Goal: Task Accomplishment & Management: Complete application form

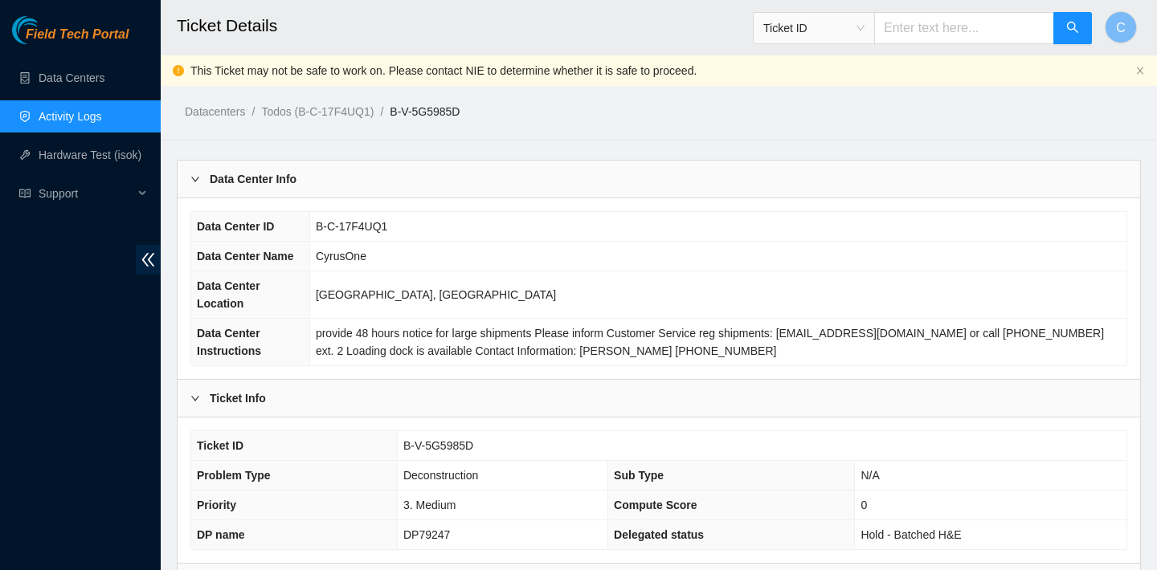
scroll to position [179, 0]
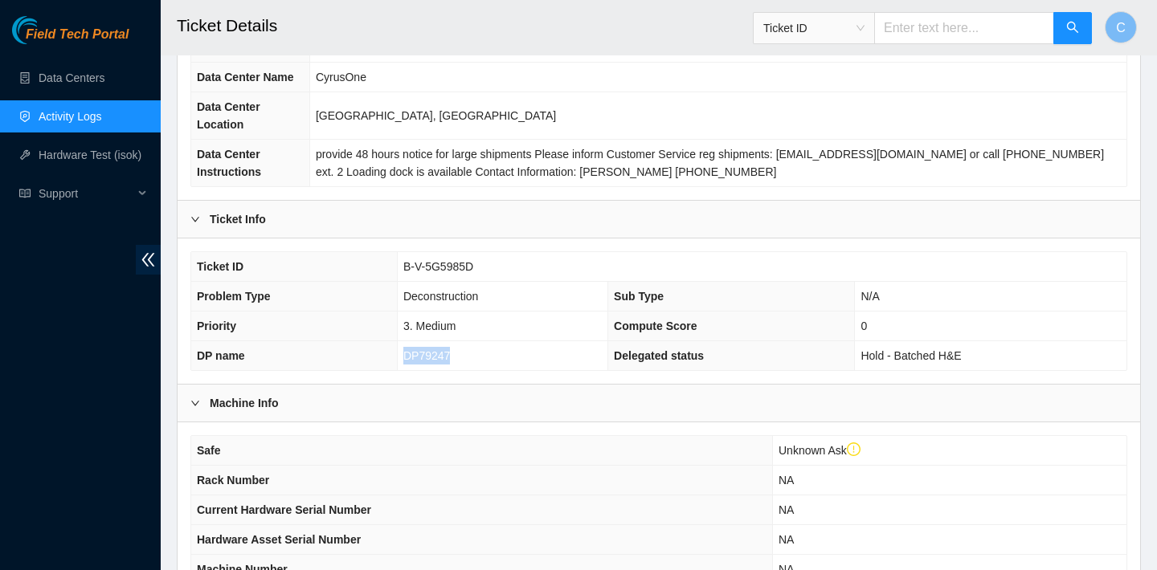
drag, startPoint x: 470, startPoint y: 354, endPoint x: 403, endPoint y: 354, distance: 67.5
click at [403, 354] on td "DP79247" at bounding box center [502, 356] width 211 height 30
copy span "DP79247"
drag, startPoint x: 484, startPoint y: 265, endPoint x: 401, endPoint y: 262, distance: 82.8
click at [401, 262] on td "B-V-5G5985D" at bounding box center [762, 267] width 730 height 30
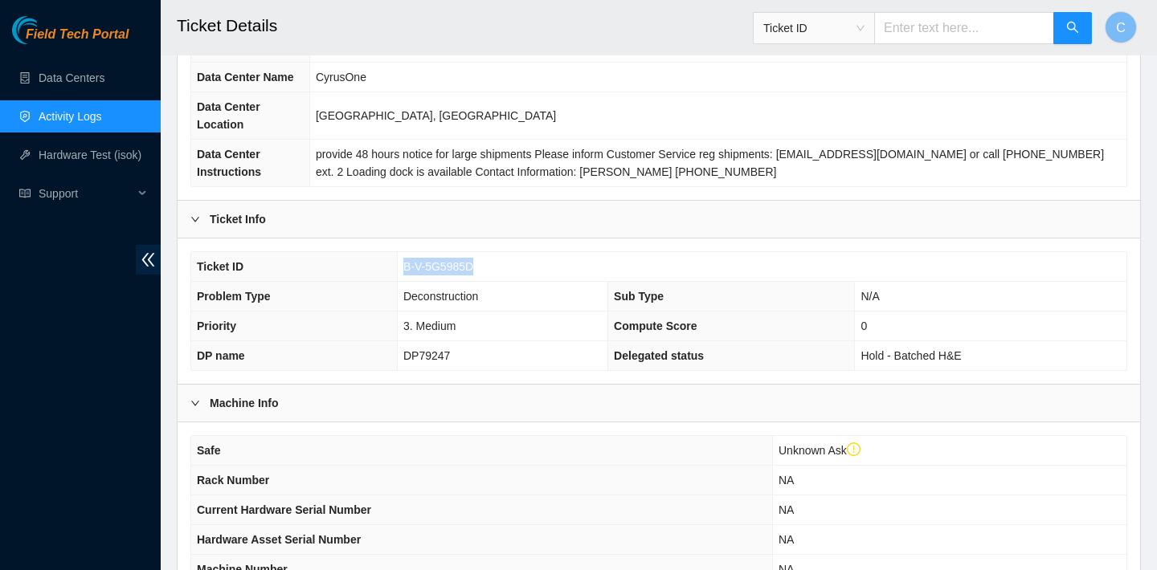
copy span "B-V-5G5985D"
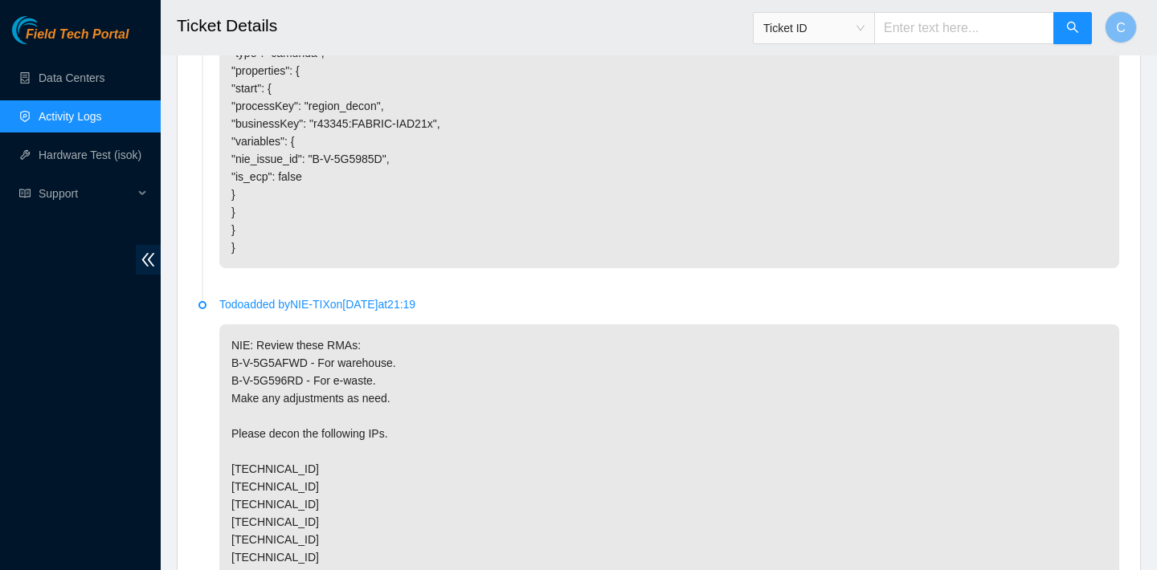
scroll to position [1647, 0]
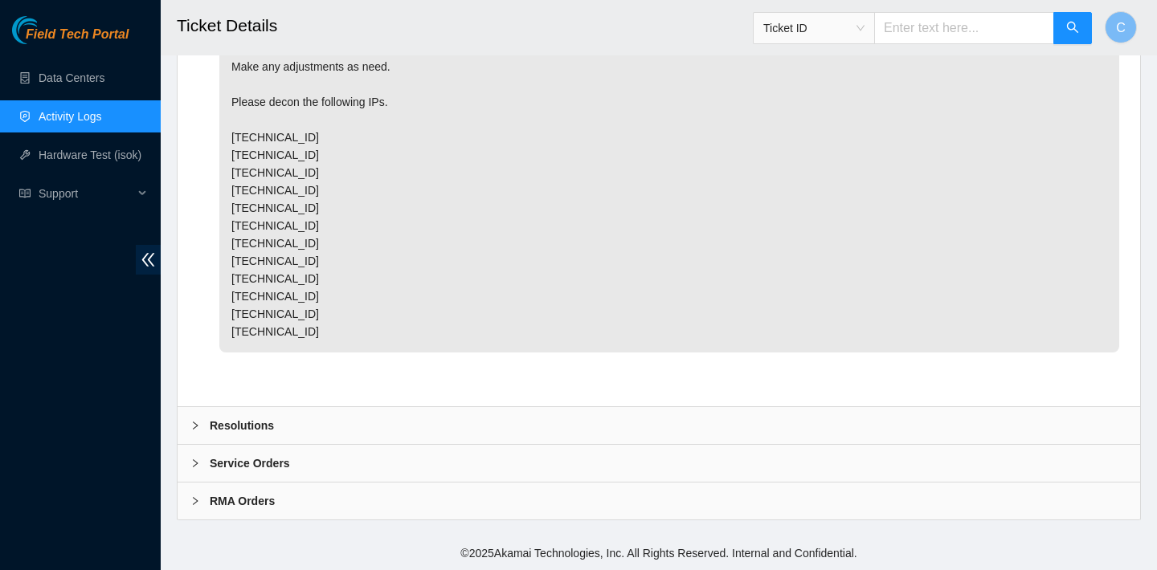
click at [433, 420] on div "Resolutions" at bounding box center [659, 425] width 963 height 37
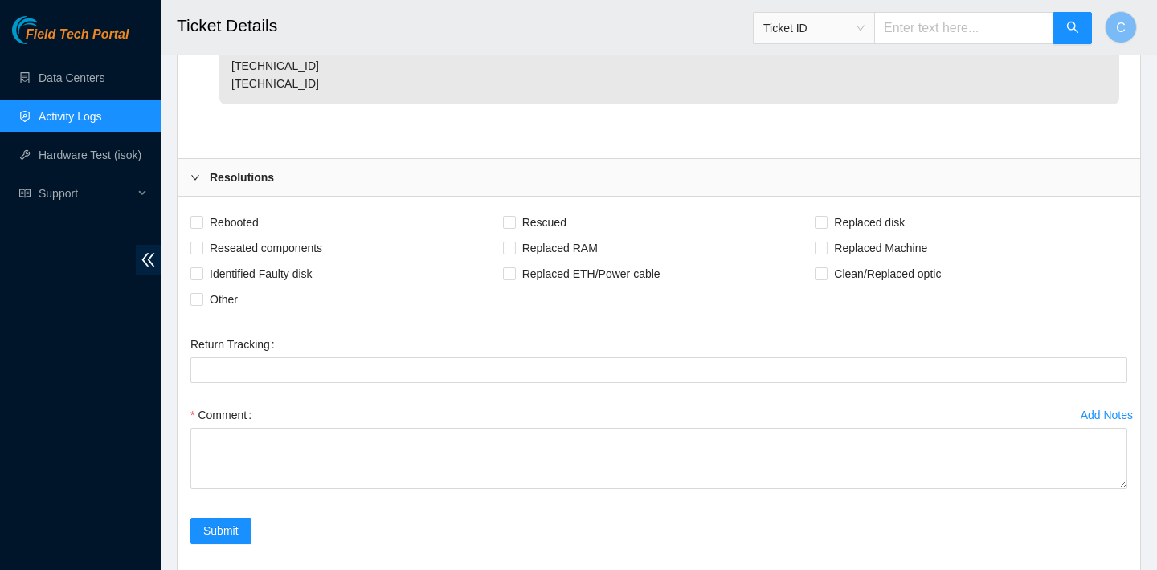
scroll to position [1953, 0]
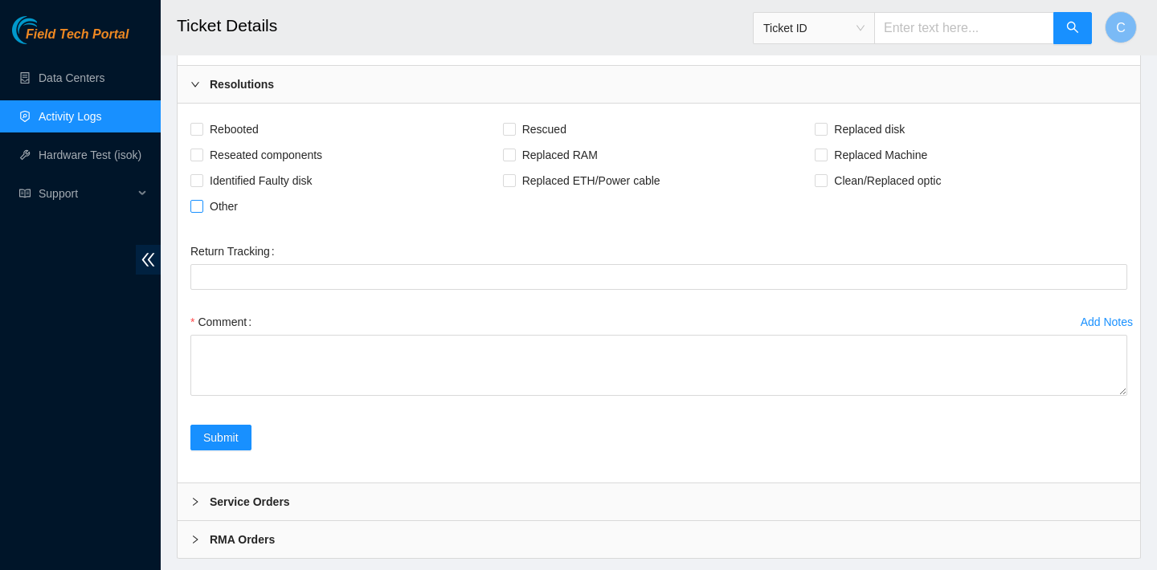
click at [223, 219] on span "Other" at bounding box center [223, 207] width 41 height 26
click at [202, 211] on input "Other" at bounding box center [195, 205] width 11 height 11
checkbox input "true"
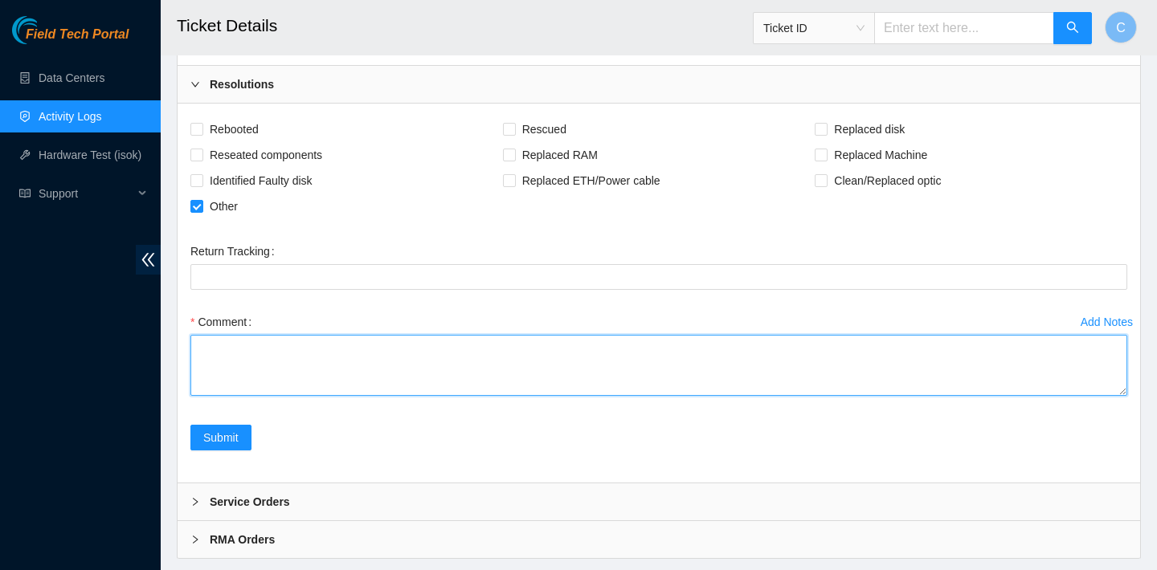
click at [304, 396] on textarea "Comment" at bounding box center [658, 365] width 937 height 61
paste textarea "the ticket and DP mentioned in the subject has been palletized, documented the …"
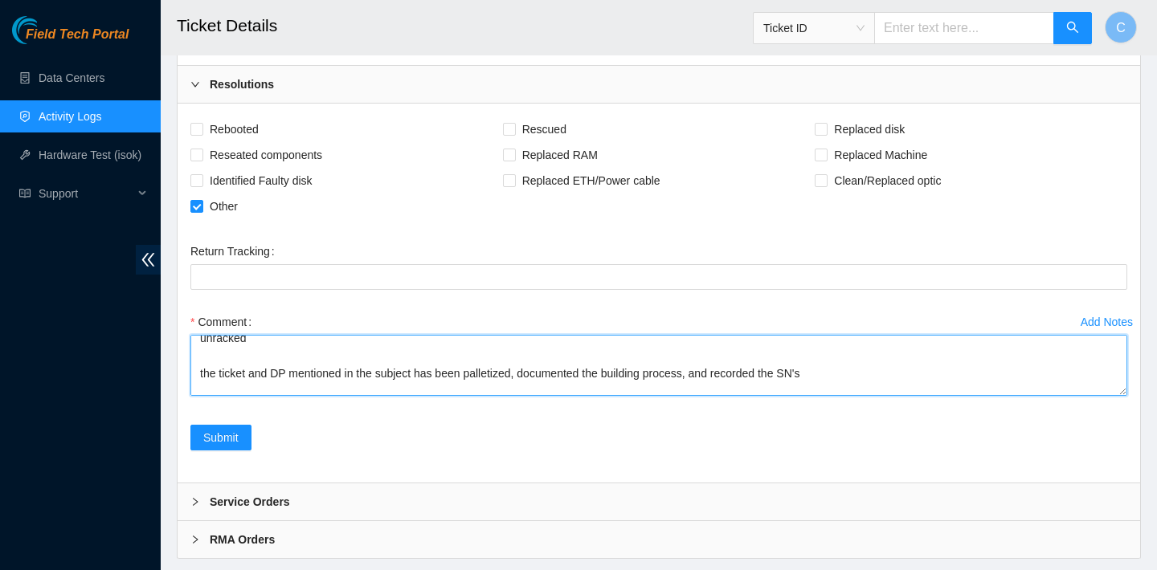
scroll to position [64, 0]
click at [223, 388] on textarea "verified rack and SN's powered down uncabled unracked the ticket and DP mention…" at bounding box center [658, 365] width 937 height 61
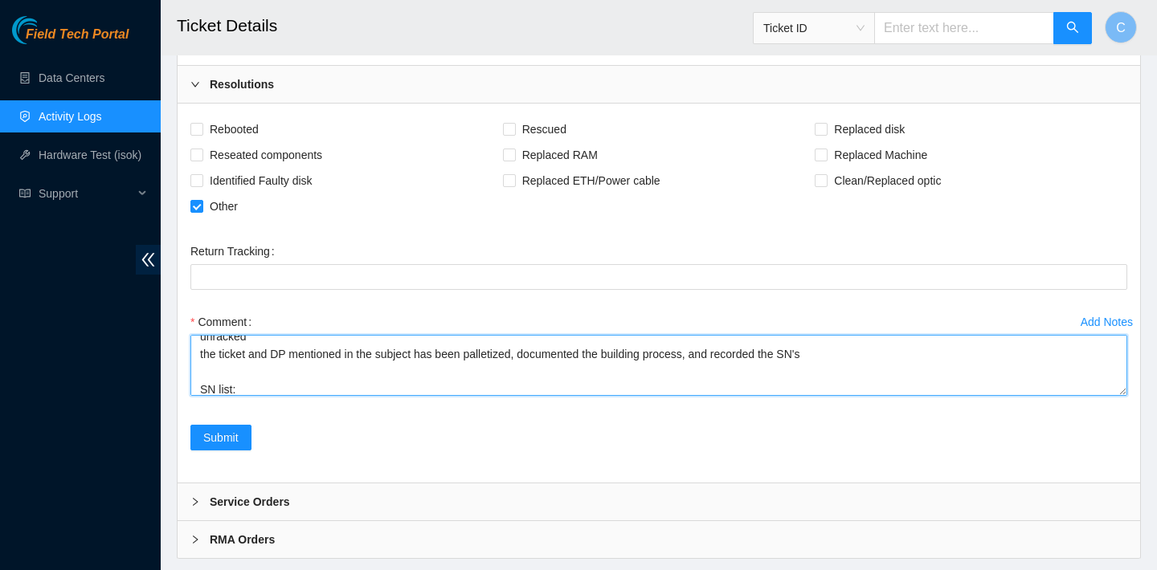
scroll to position [47, 0]
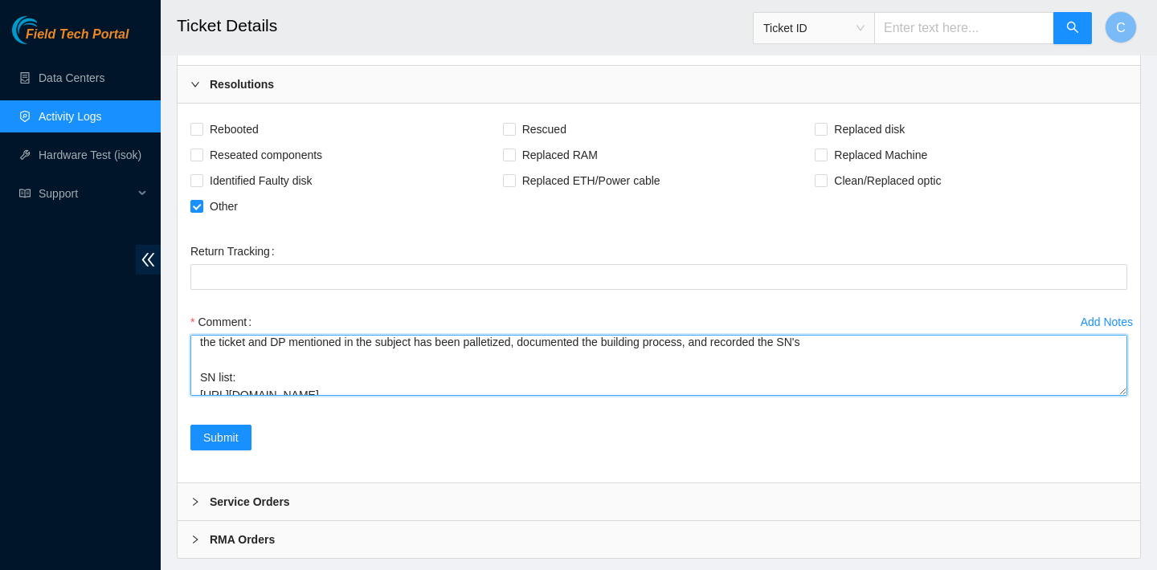
click at [256, 394] on textarea "verified rack and SN's powered down uncabled unracked the ticket and DP mention…" at bounding box center [658, 365] width 937 height 61
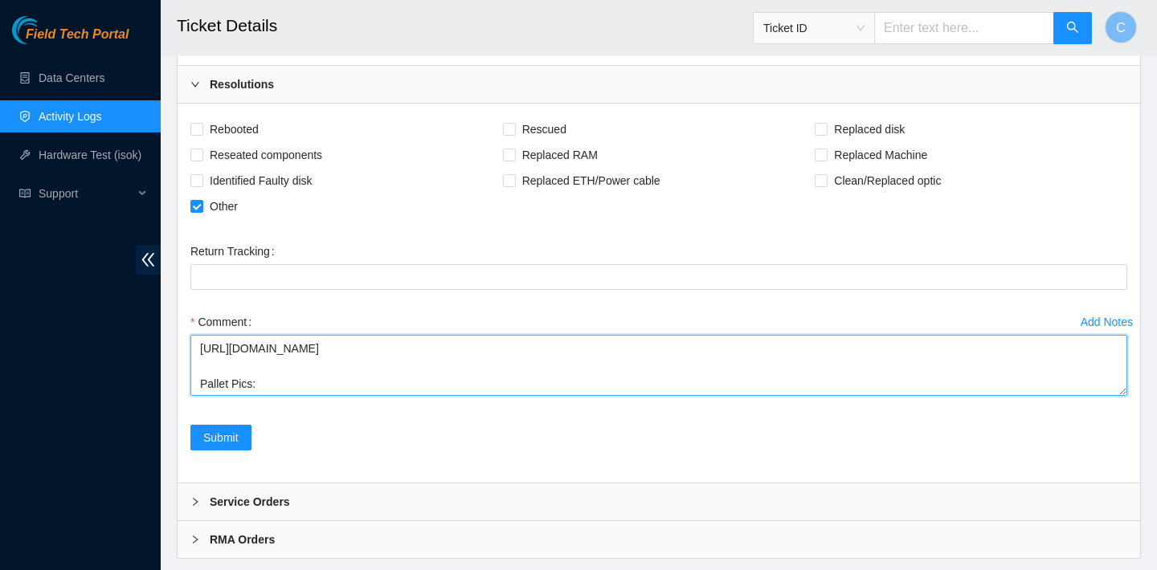
scroll to position [124, 0]
click at [222, 390] on textarea "verified rack and SN's powered down uncabled unracked the ticket and DP mention…" at bounding box center [658, 365] width 937 height 61
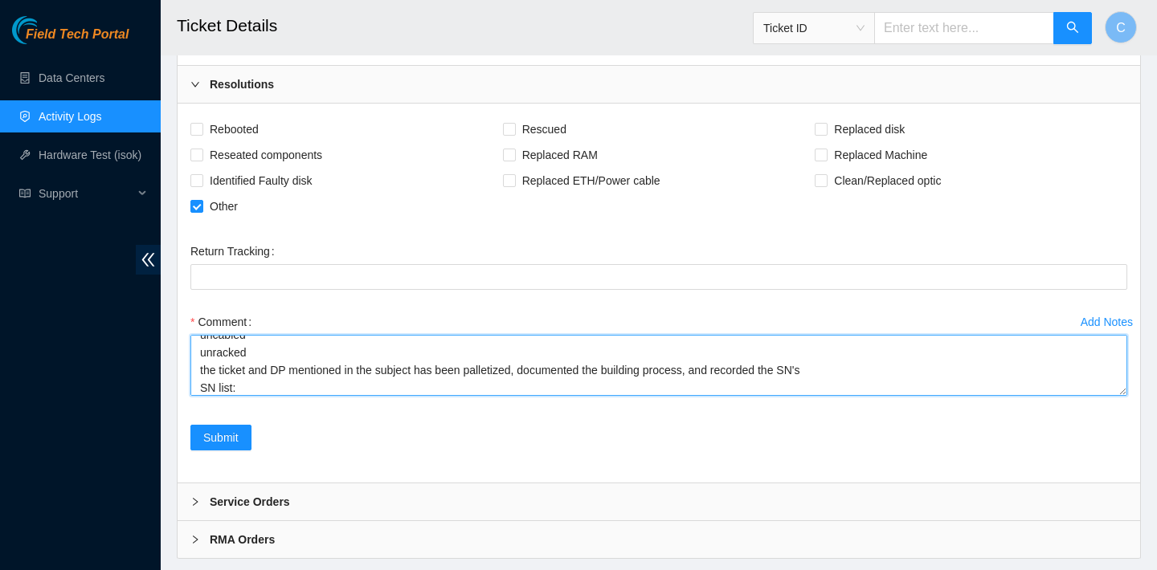
scroll to position [47, 0]
click at [200, 396] on textarea "verified rack and SN's powered down uncabled unracked the ticket and DP mention…" at bounding box center [658, 365] width 937 height 61
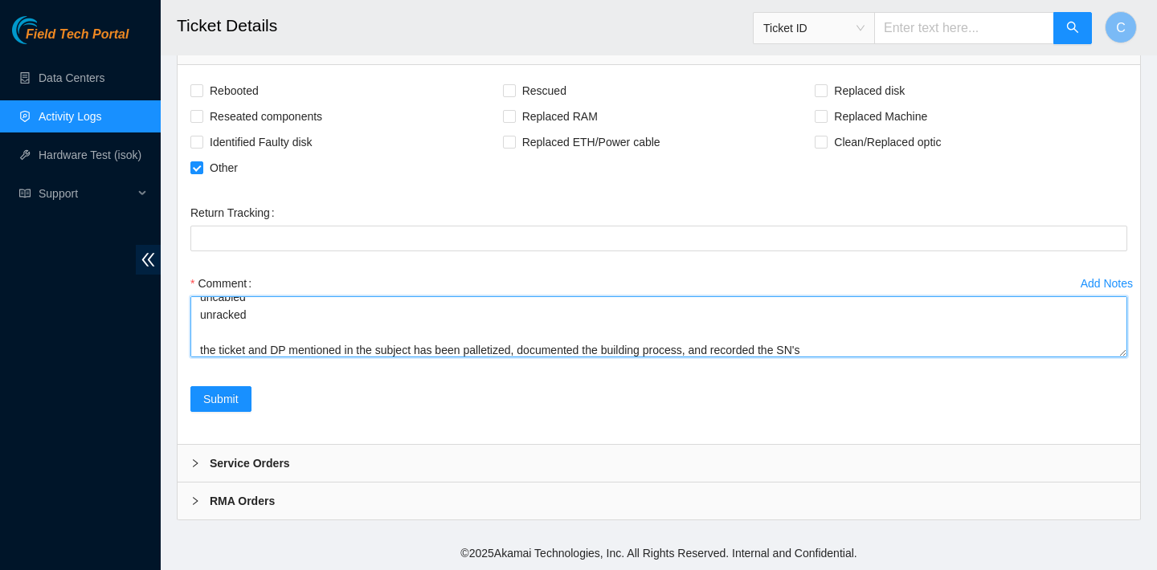
scroll to position [2027, 0]
type textarea "verified rack and SN's powered down uncabled unracked the ticket and DP mention…"
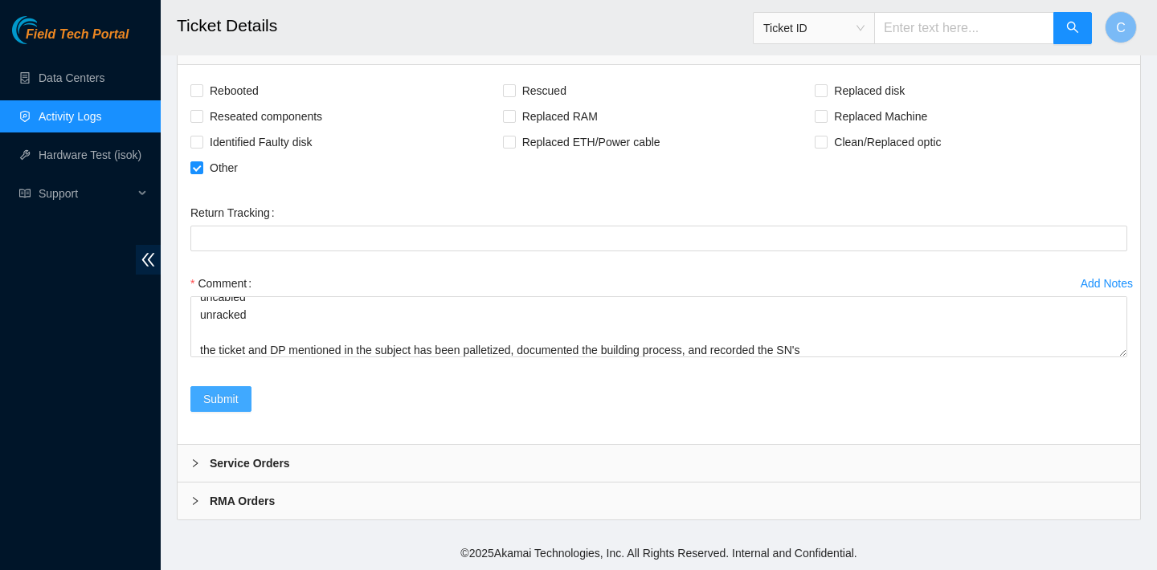
click at [232, 401] on span "Submit" at bounding box center [220, 399] width 35 height 18
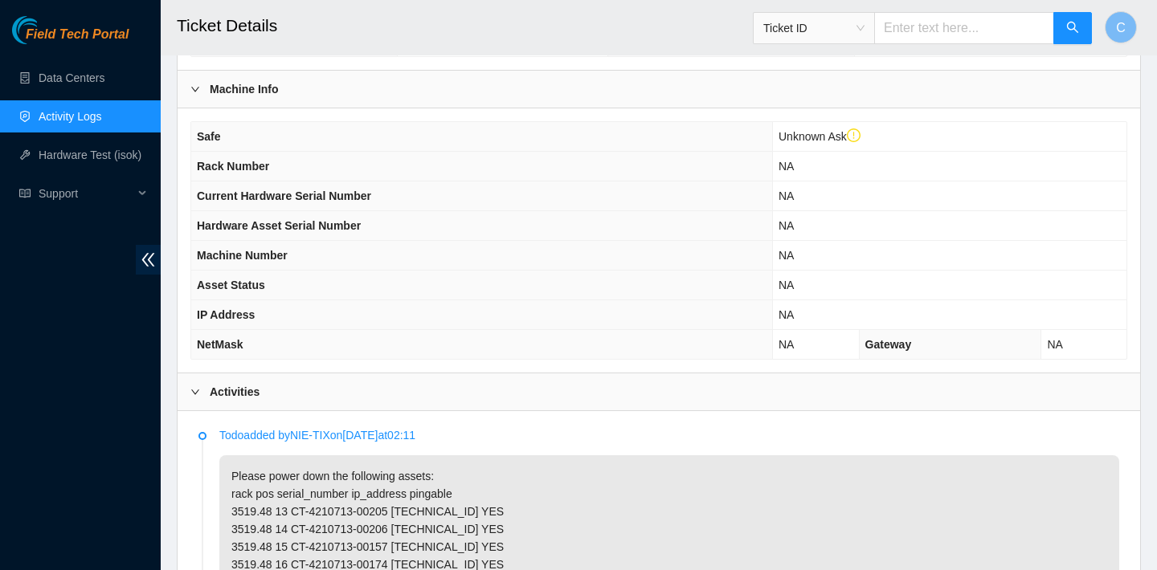
scroll to position [0, 0]
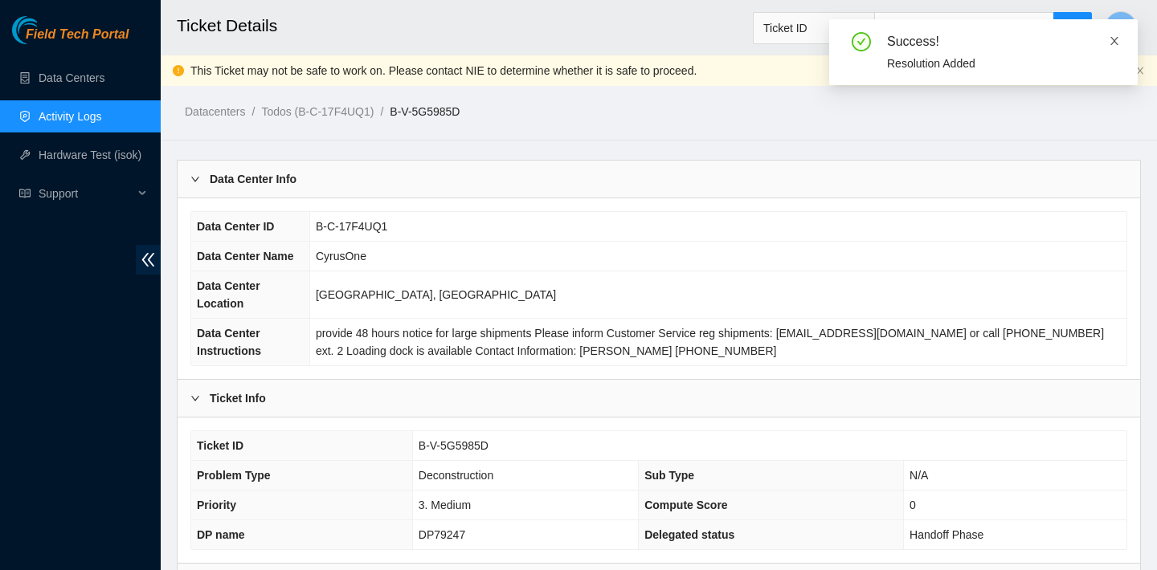
click at [1114, 39] on icon "close" at bounding box center [1114, 41] width 8 height 8
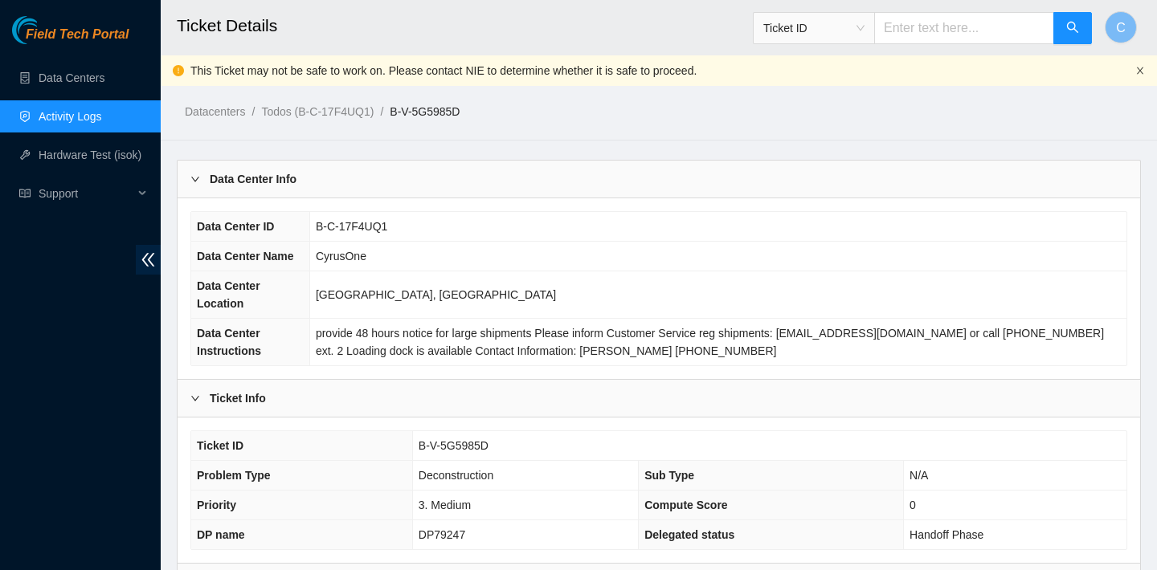
click at [1139, 70] on icon "close" at bounding box center [1140, 70] width 6 height 7
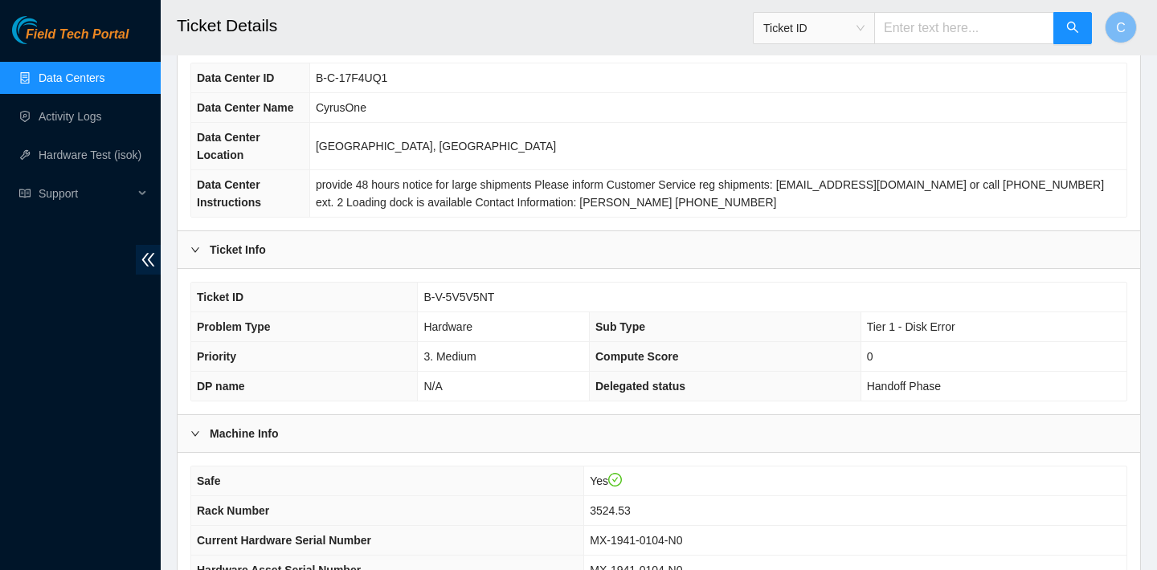
scroll to position [467, 0]
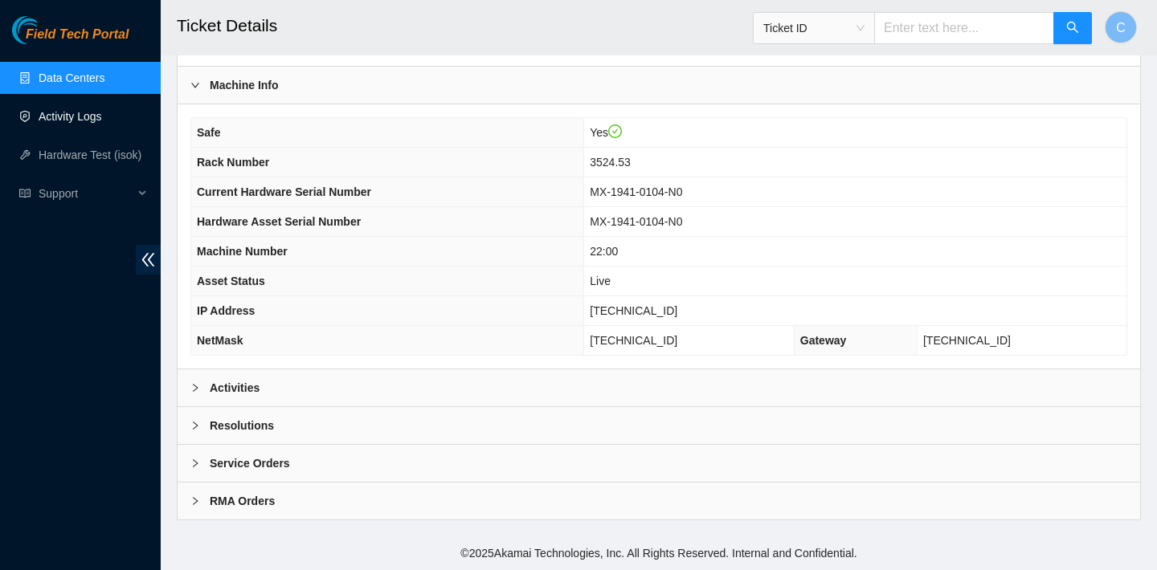
click at [100, 112] on link "Activity Logs" at bounding box center [70, 116] width 63 height 13
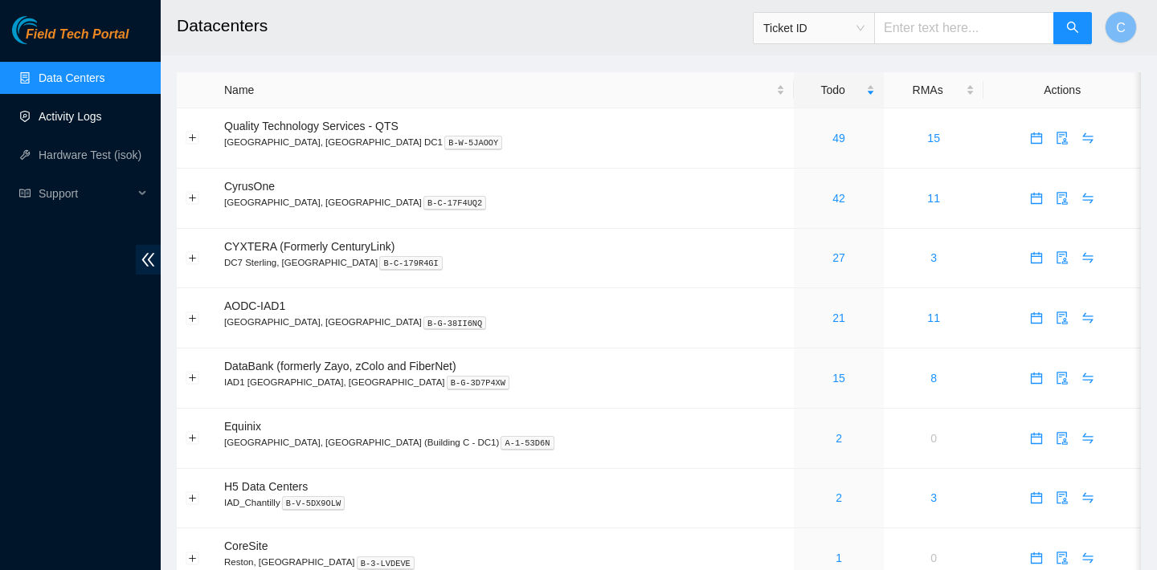
click at [87, 111] on link "Activity Logs" at bounding box center [70, 116] width 63 height 13
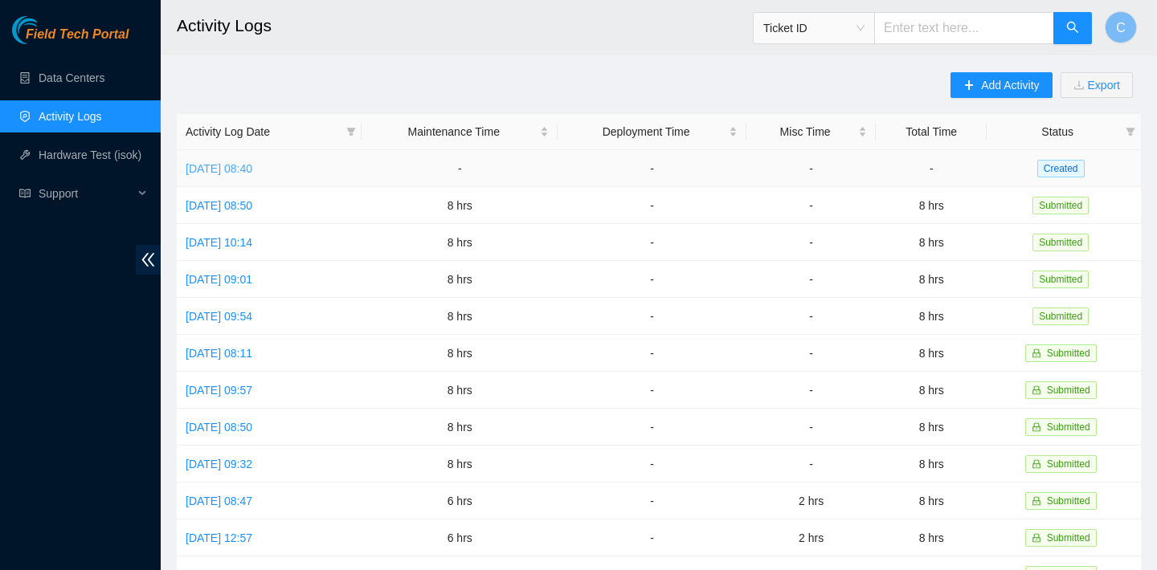
click at [252, 166] on link "Fri, 26 Sep 2025 08:40" at bounding box center [219, 168] width 67 height 13
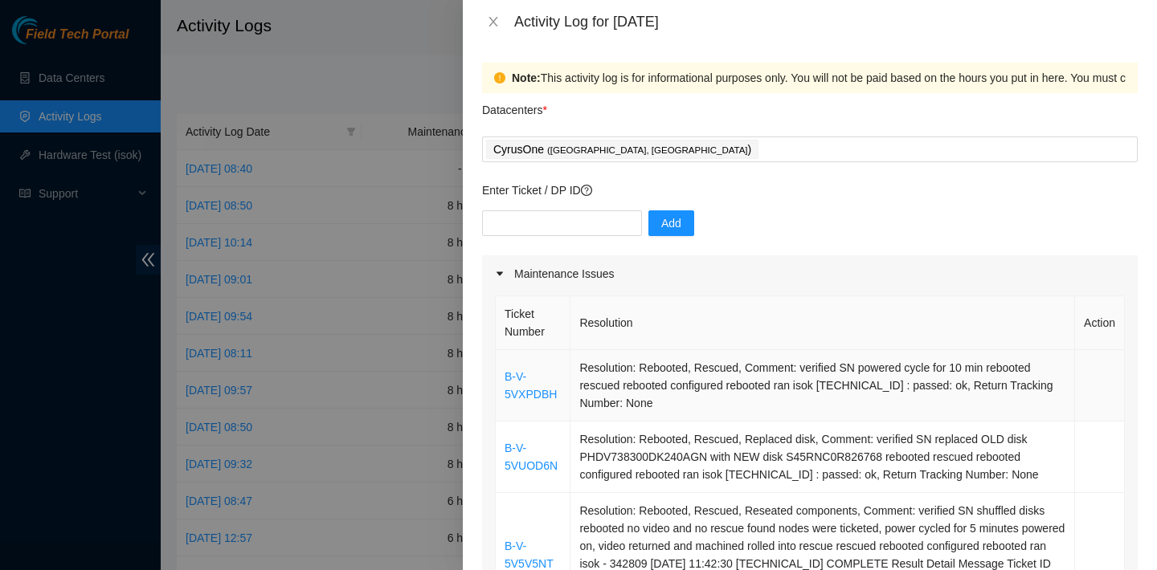
scroll to position [1, 0]
click at [497, 19] on icon "close" at bounding box center [493, 21] width 13 height 13
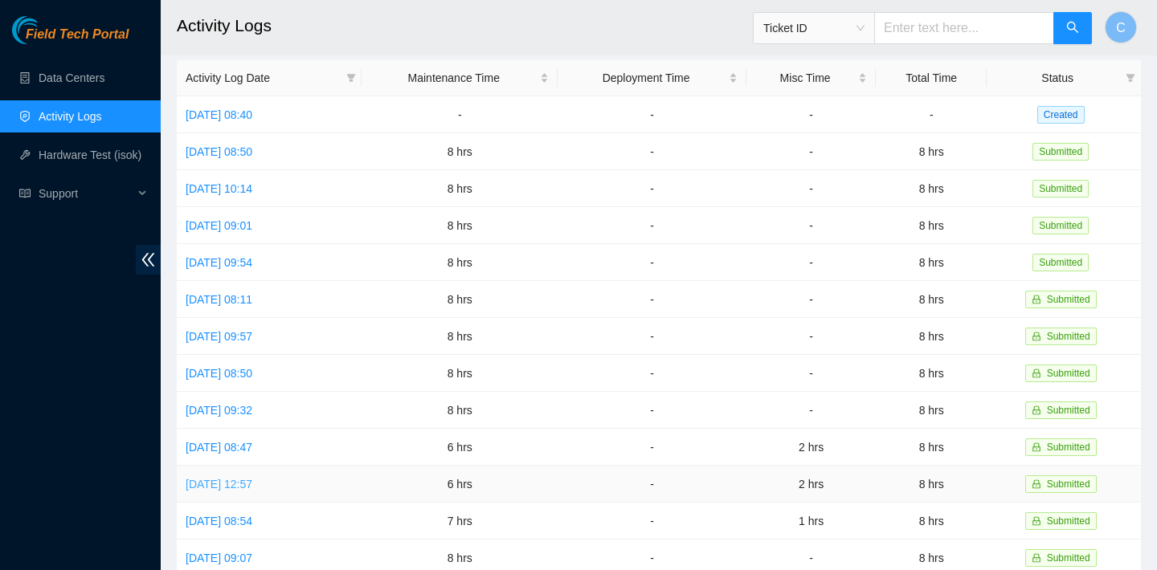
scroll to position [72, 0]
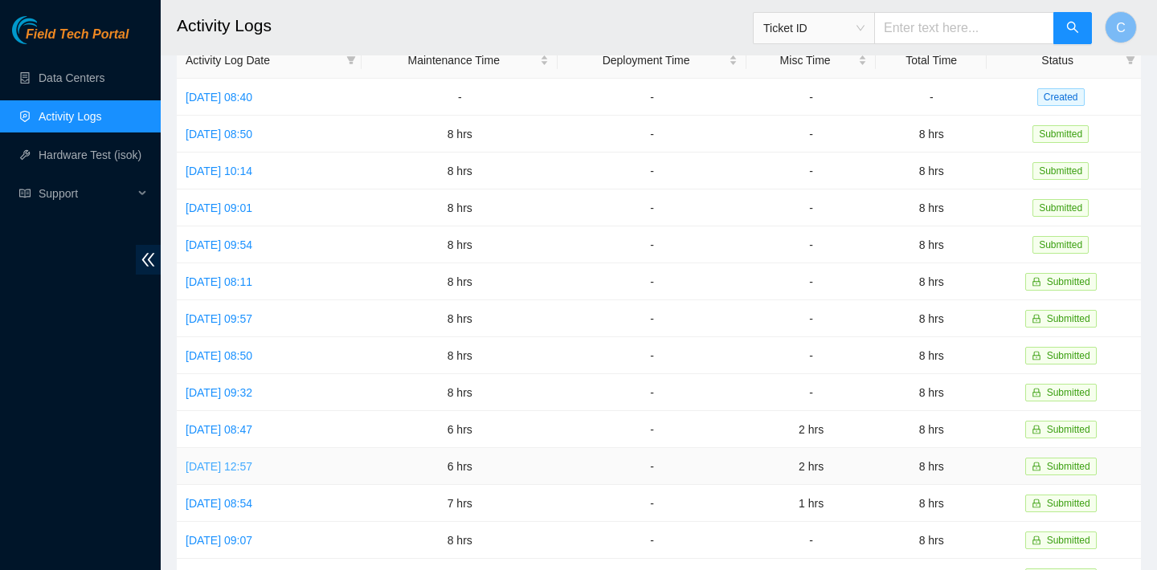
click at [241, 468] on link "[DATE] 12:57" at bounding box center [219, 466] width 67 height 13
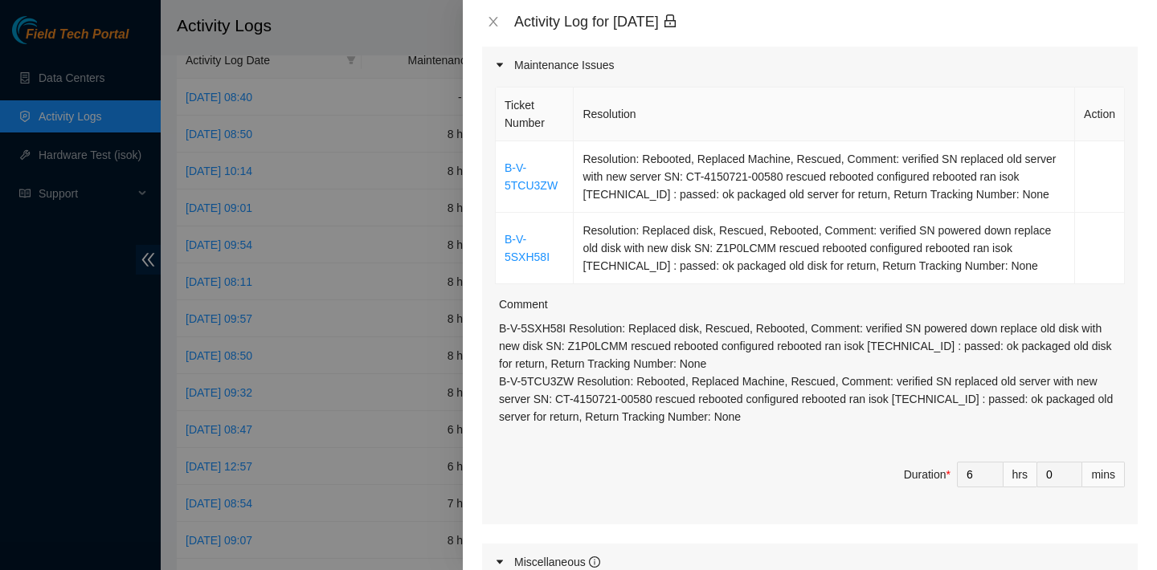
scroll to position [685, 0]
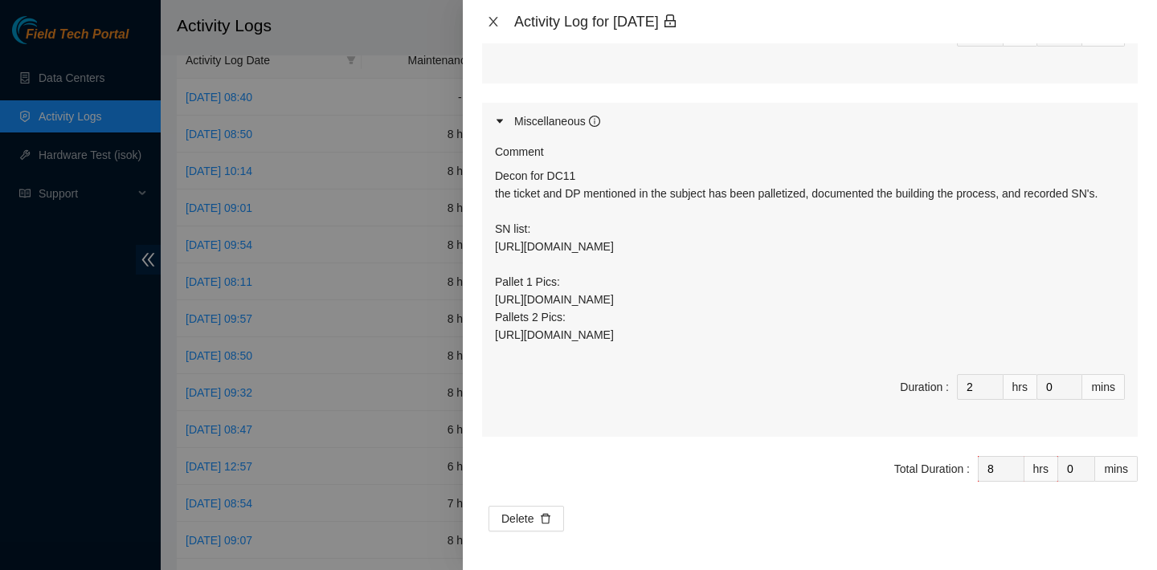
click at [492, 25] on icon "close" at bounding box center [493, 21] width 13 height 13
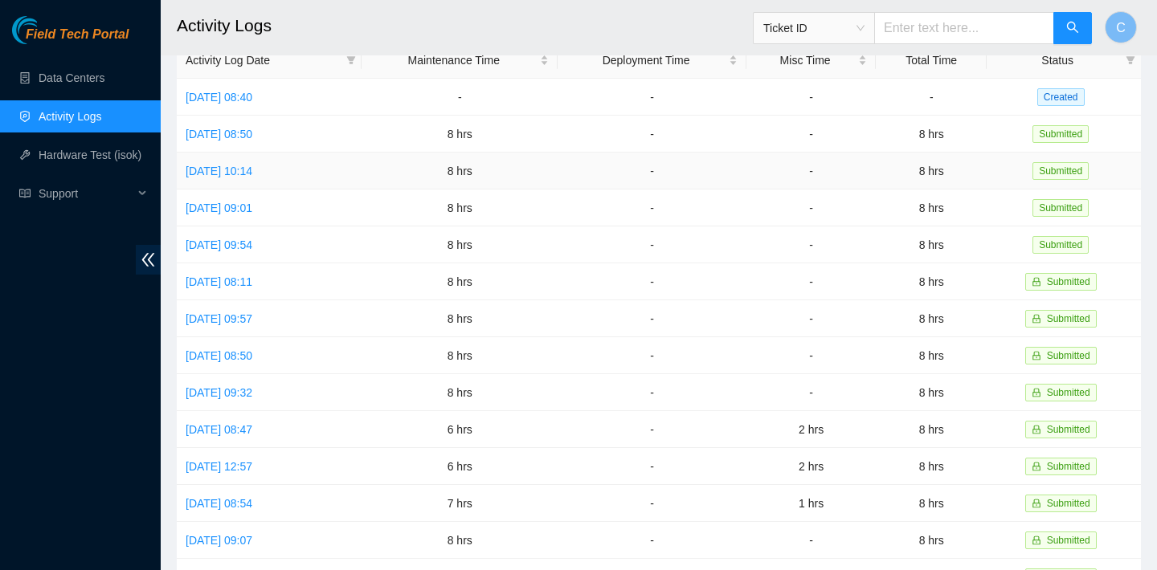
scroll to position [104, 0]
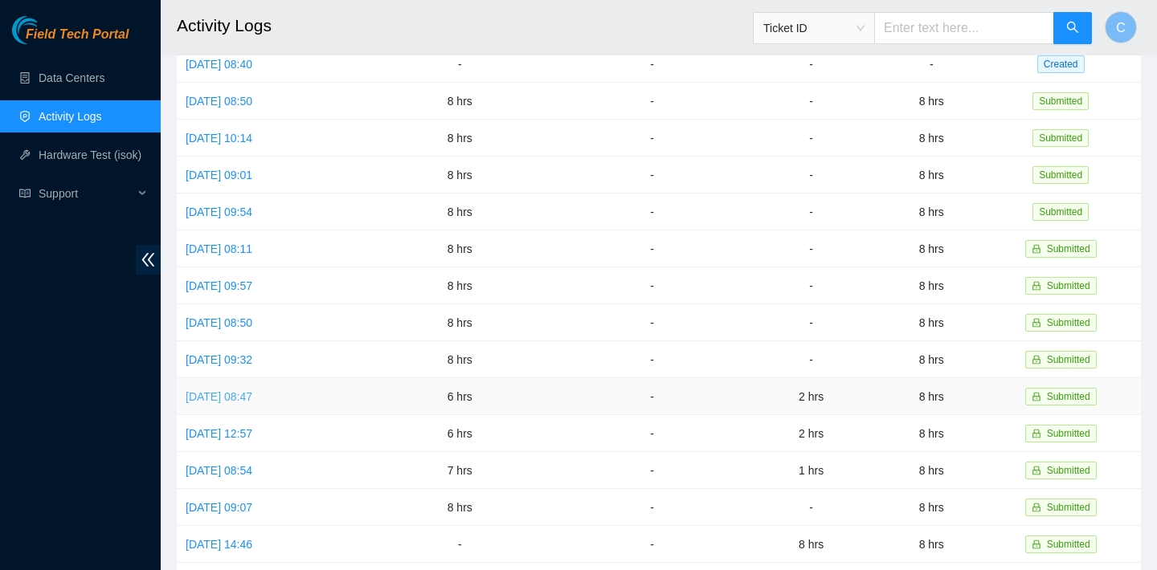
click at [239, 394] on link "[DATE] 08:47" at bounding box center [219, 396] width 67 height 13
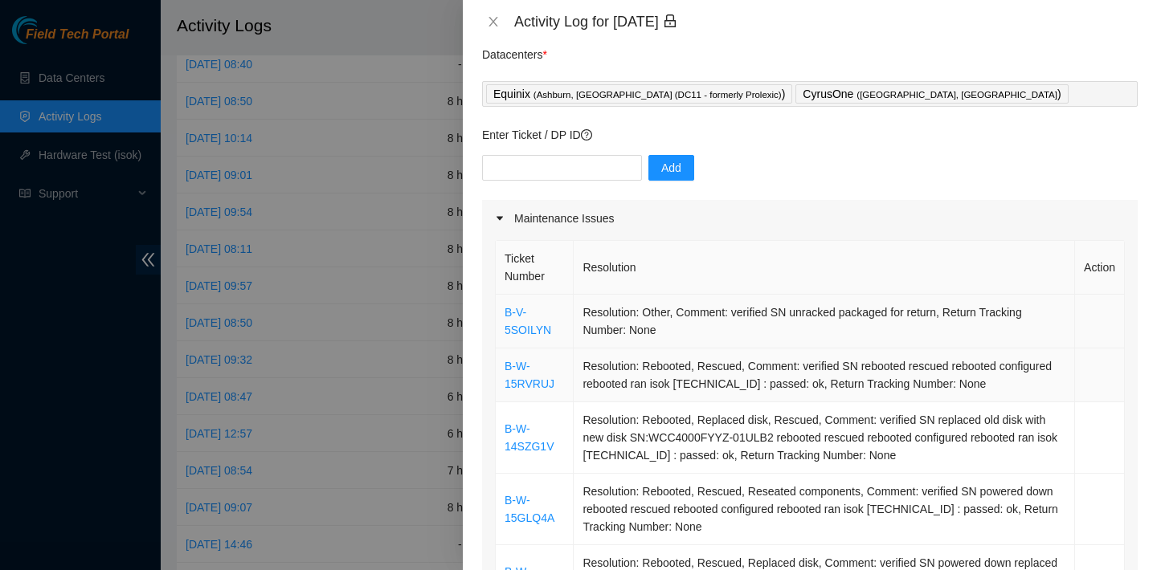
scroll to position [68, 0]
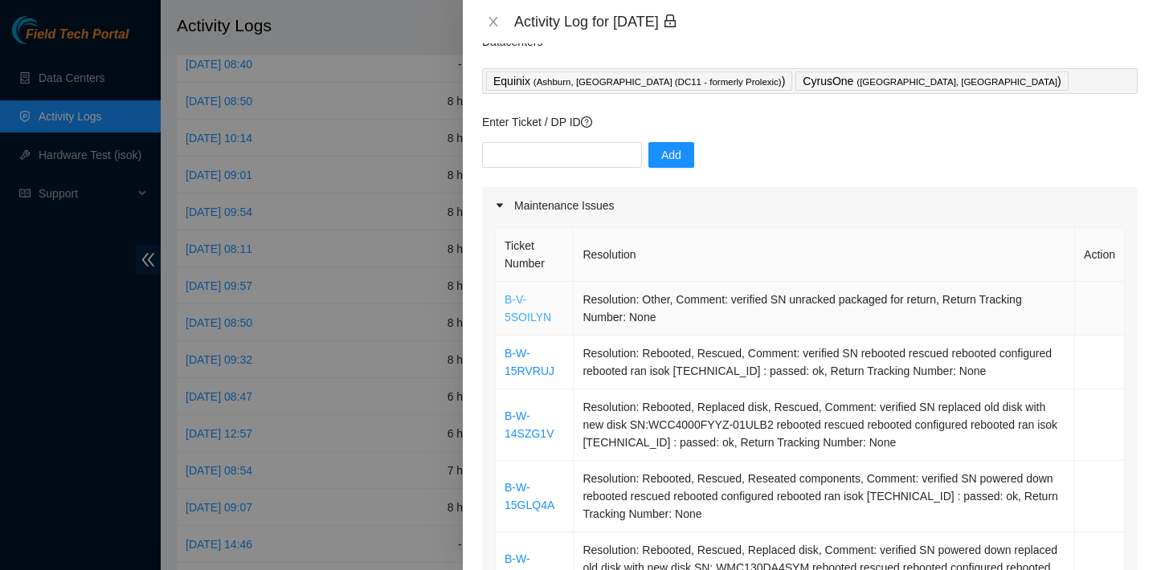
click at [538, 317] on link "B-V-5SOILYN" at bounding box center [528, 308] width 47 height 31
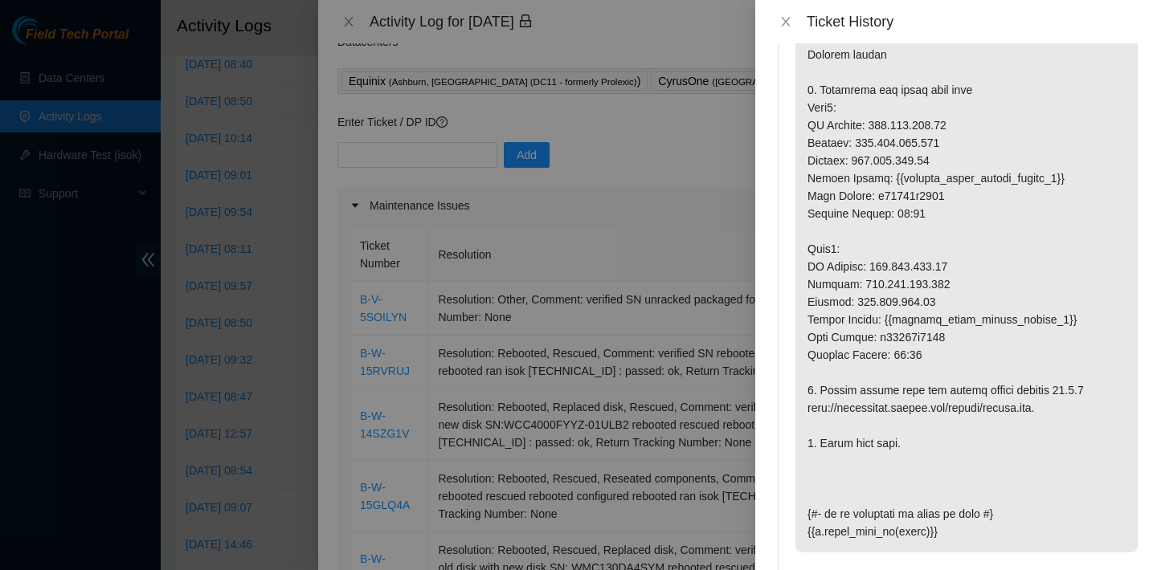
scroll to position [166, 0]
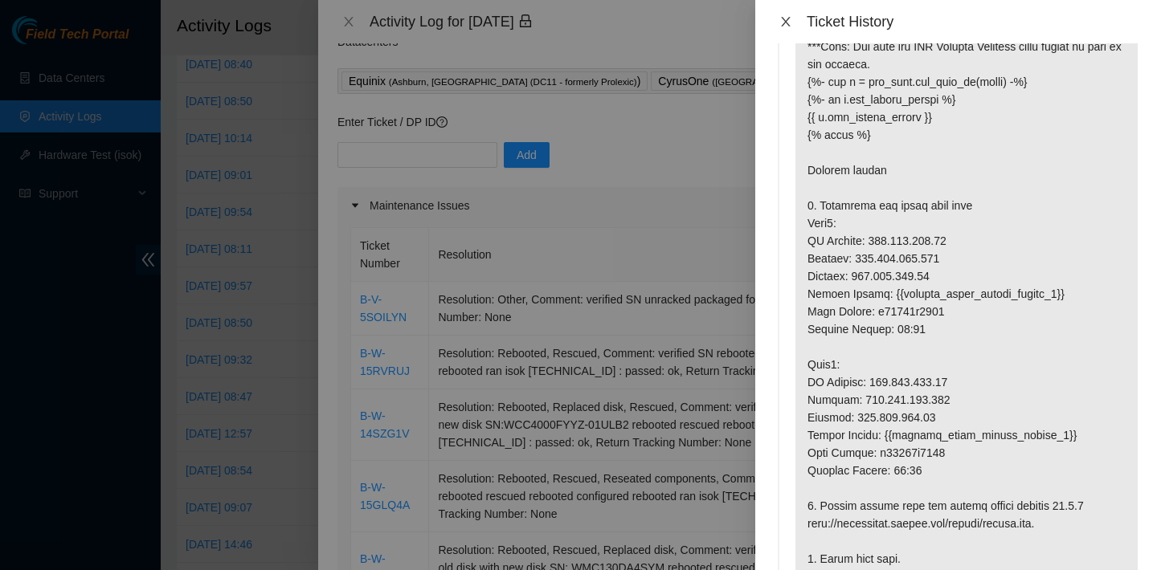
click at [787, 20] on icon "close" at bounding box center [785, 22] width 9 height 10
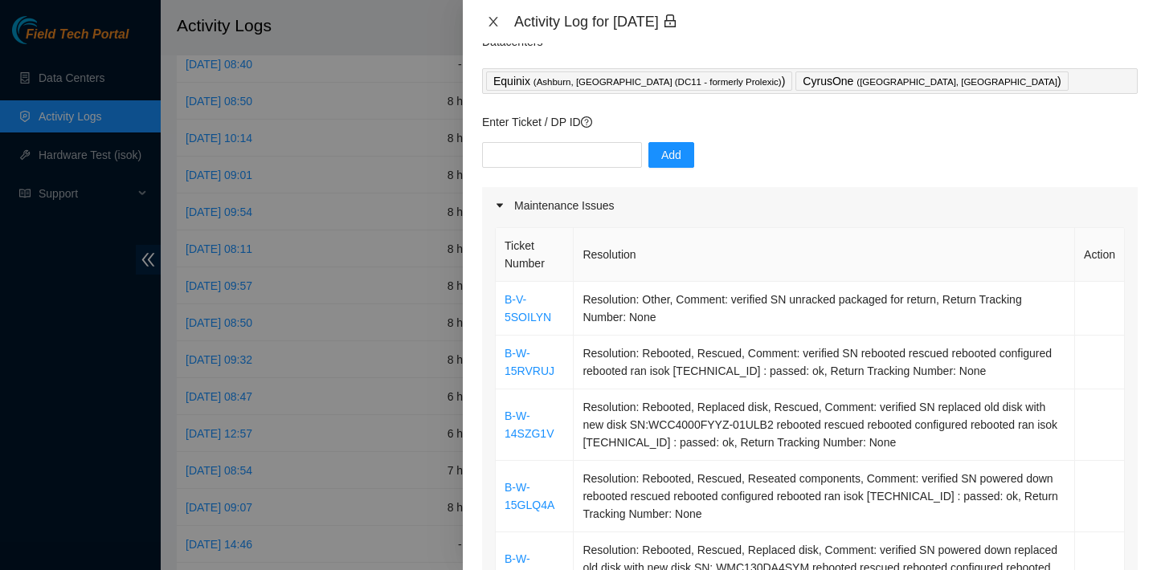
click at [494, 21] on icon "close" at bounding box center [493, 21] width 13 height 13
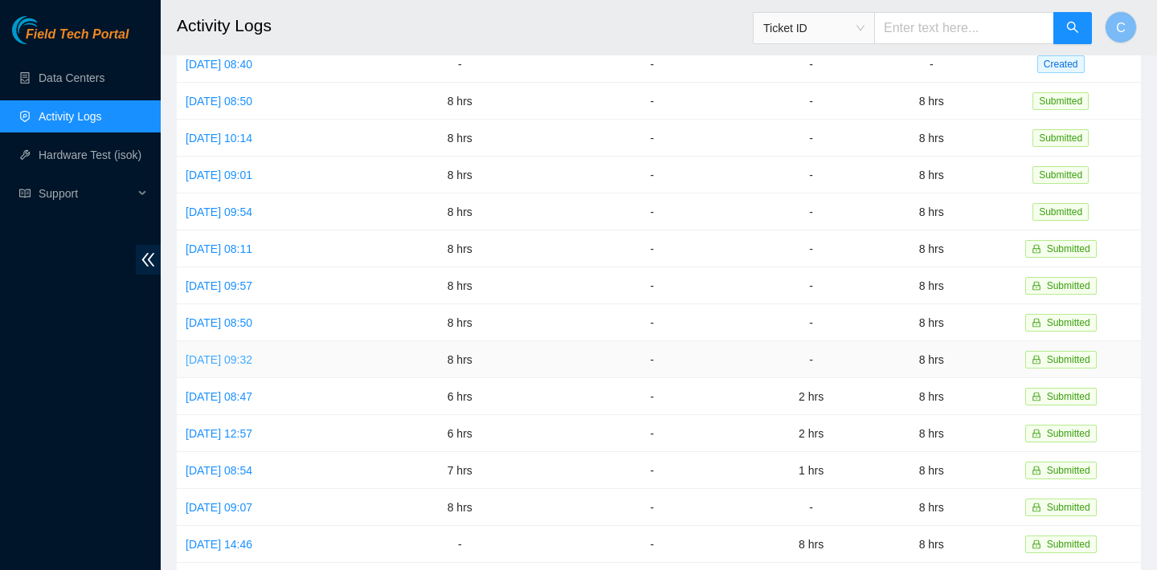
click at [252, 359] on link "[DATE] 09:32" at bounding box center [219, 360] width 67 height 13
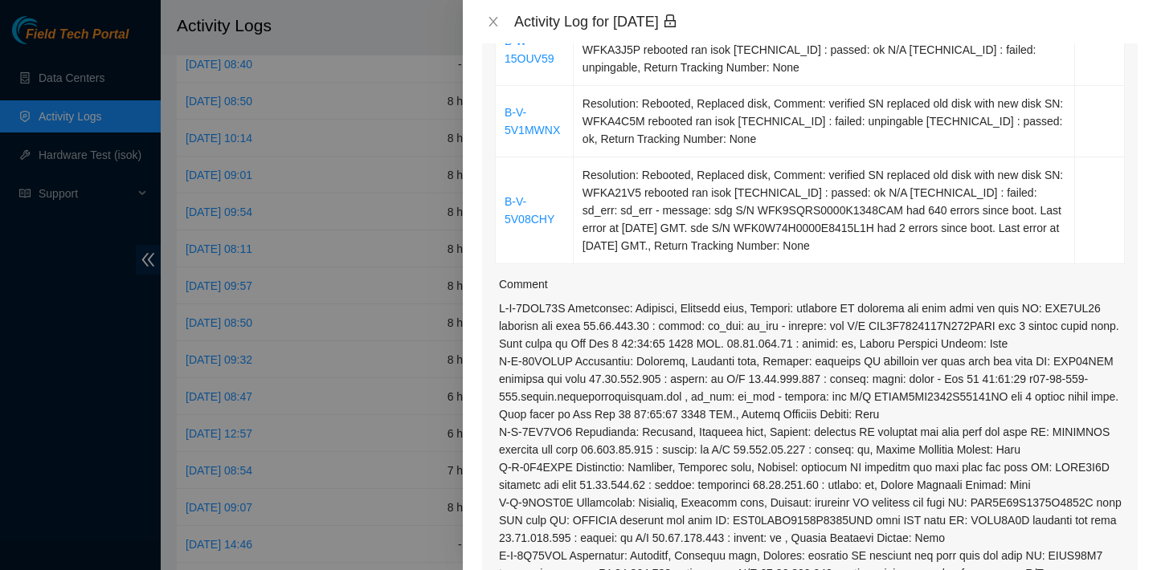
scroll to position [1256, 0]
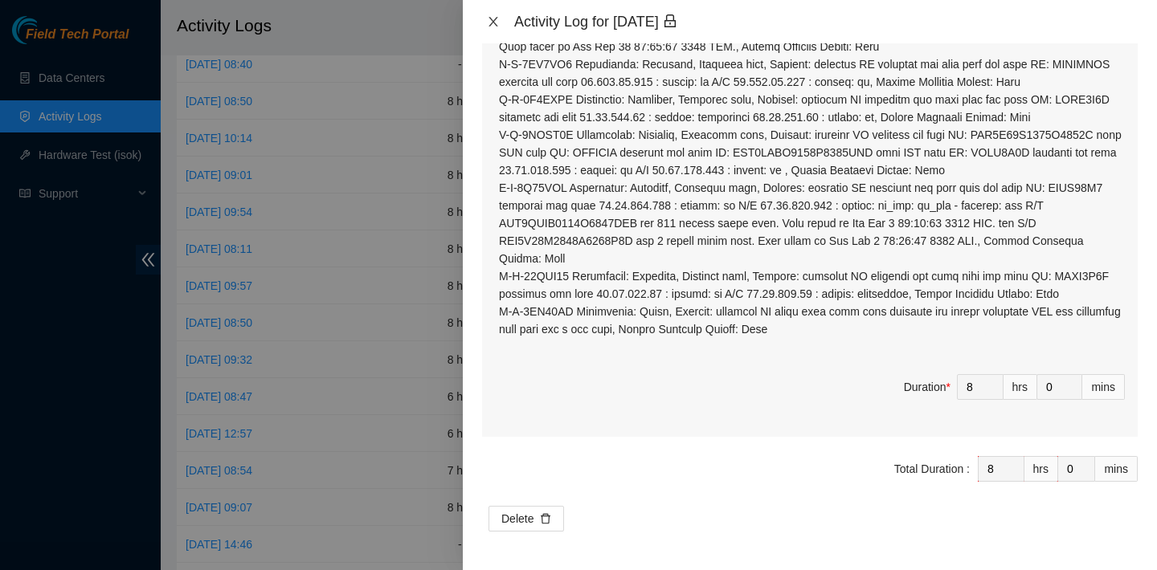
click at [493, 22] on icon "close" at bounding box center [493, 22] width 9 height 10
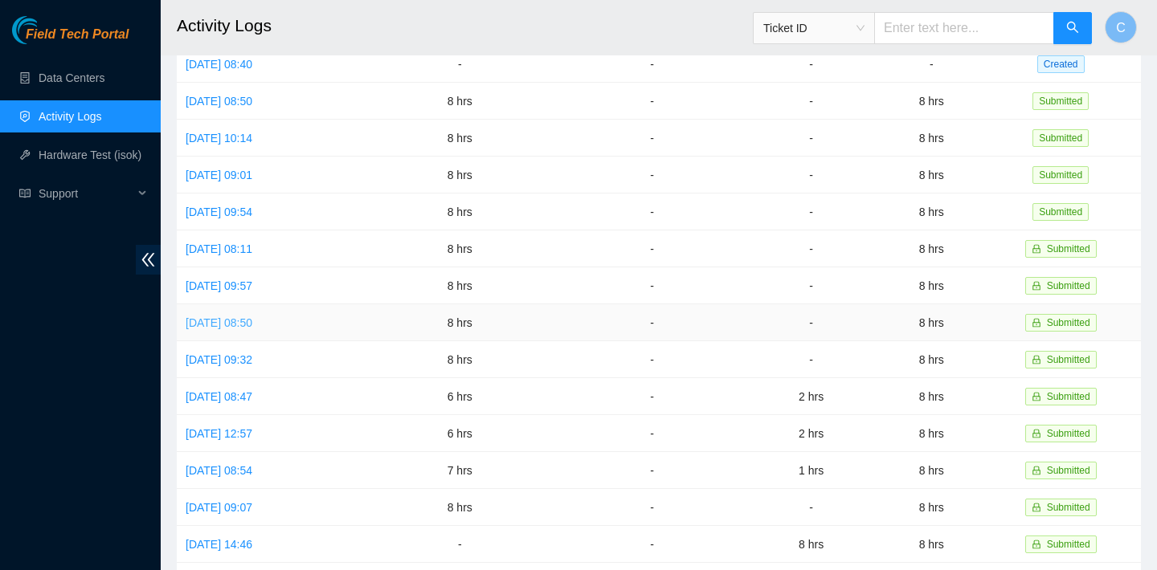
click at [252, 319] on link "[DATE] 08:50" at bounding box center [219, 323] width 67 height 13
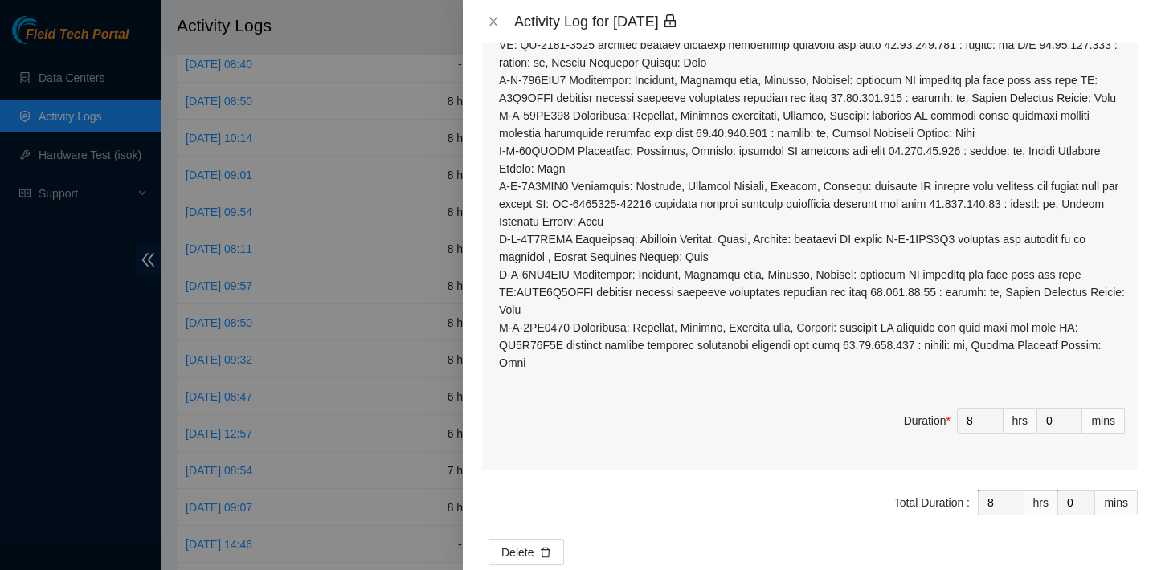
scroll to position [1577, 0]
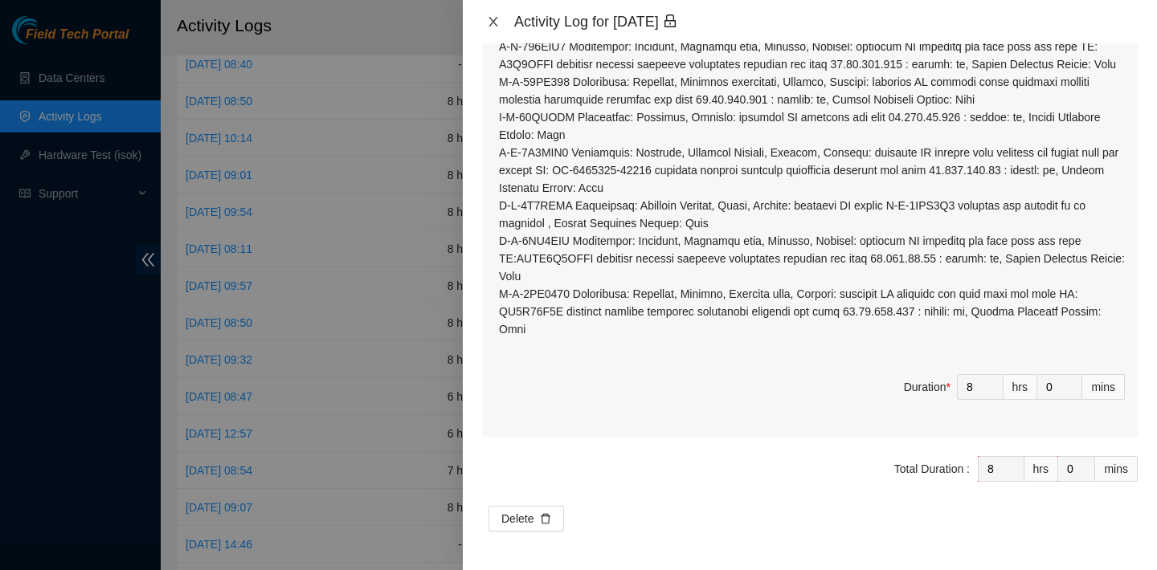
click at [499, 19] on icon "close" at bounding box center [493, 21] width 13 height 13
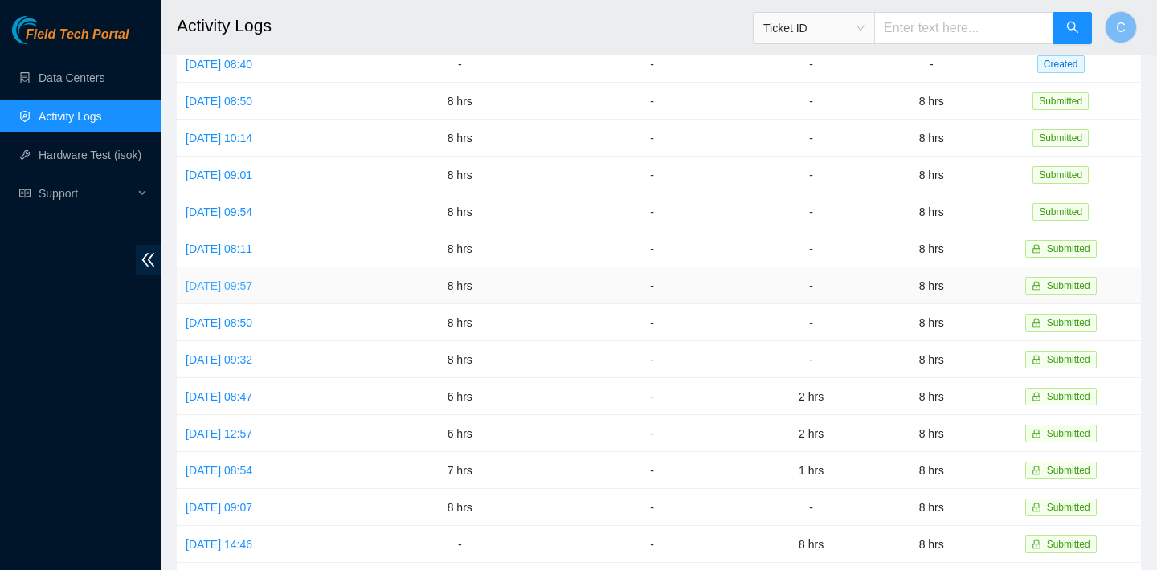
click at [252, 280] on link "[DATE] 09:57" at bounding box center [219, 286] width 67 height 13
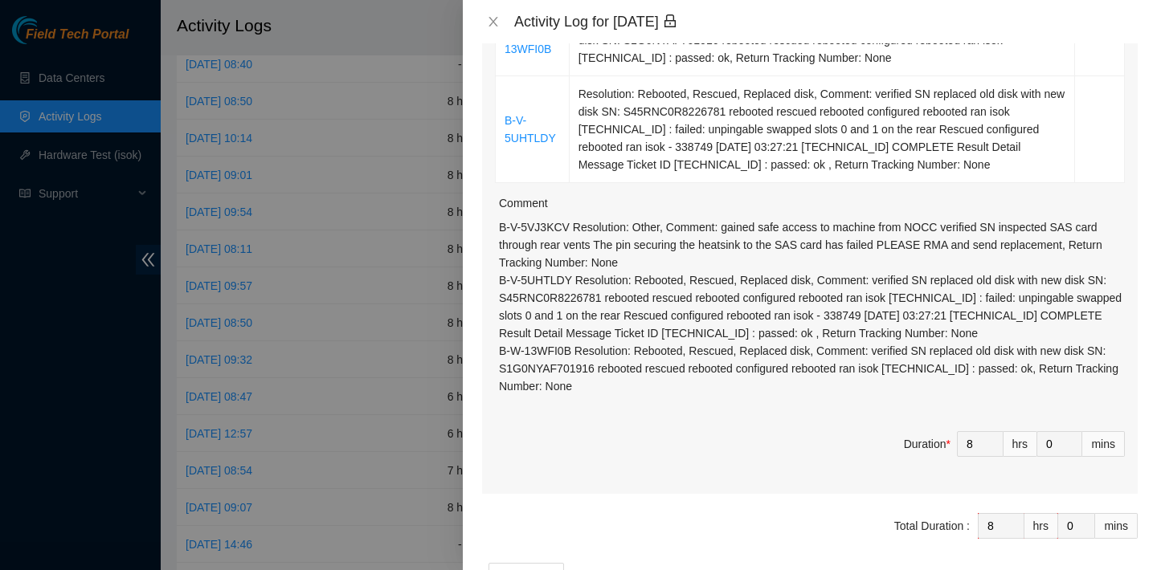
scroll to position [492, 0]
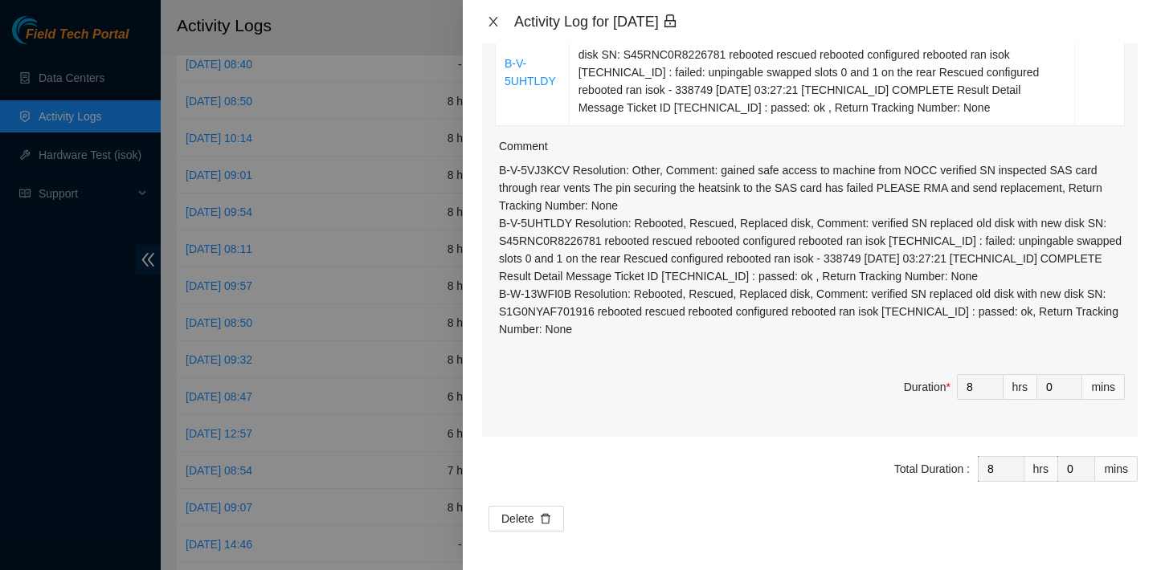
click at [499, 26] on icon "close" at bounding box center [493, 21] width 13 height 13
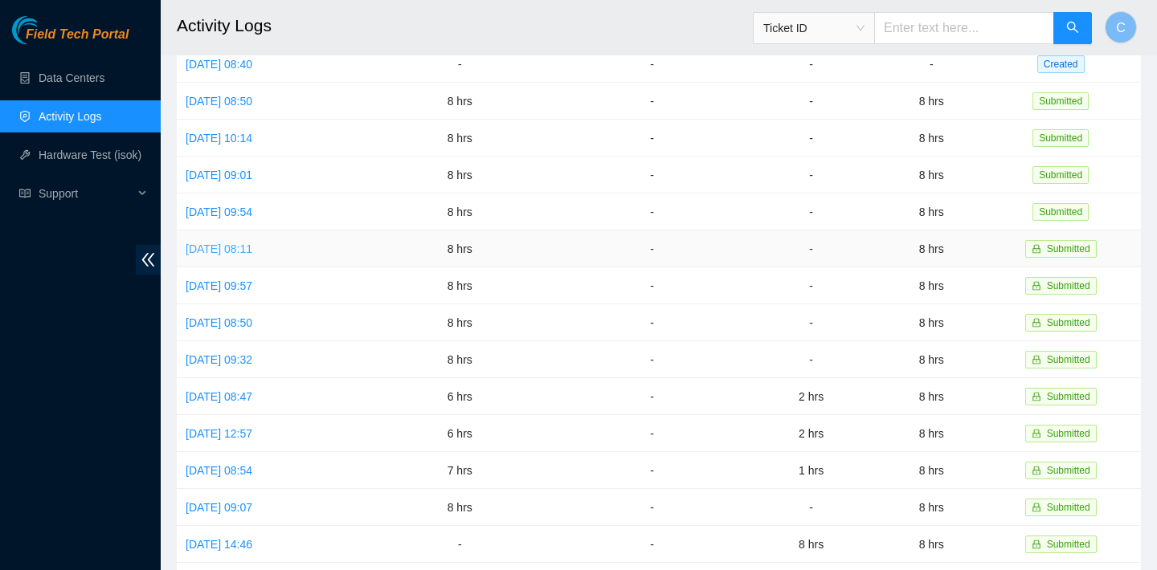
click at [252, 246] on link "[DATE] 08:11" at bounding box center [219, 249] width 67 height 13
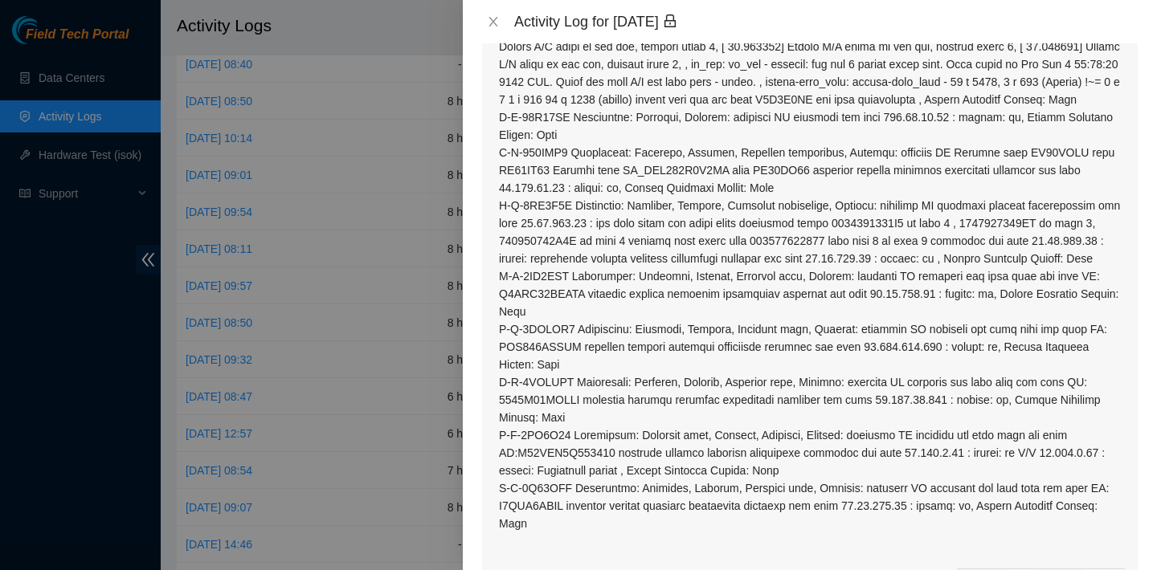
scroll to position [2113, 0]
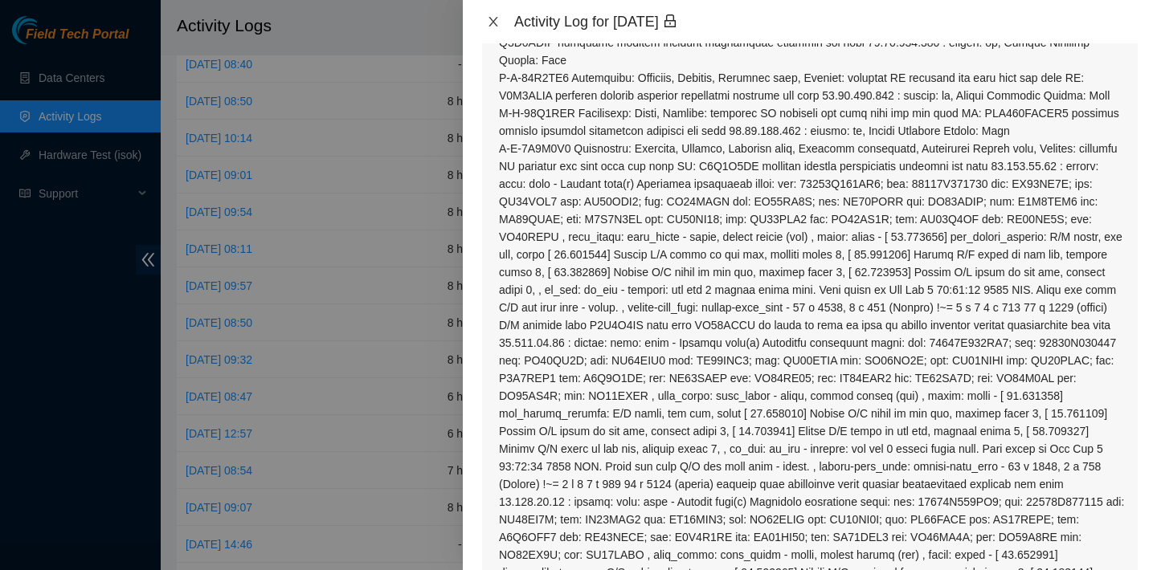
click at [490, 15] on icon "close" at bounding box center [493, 21] width 13 height 13
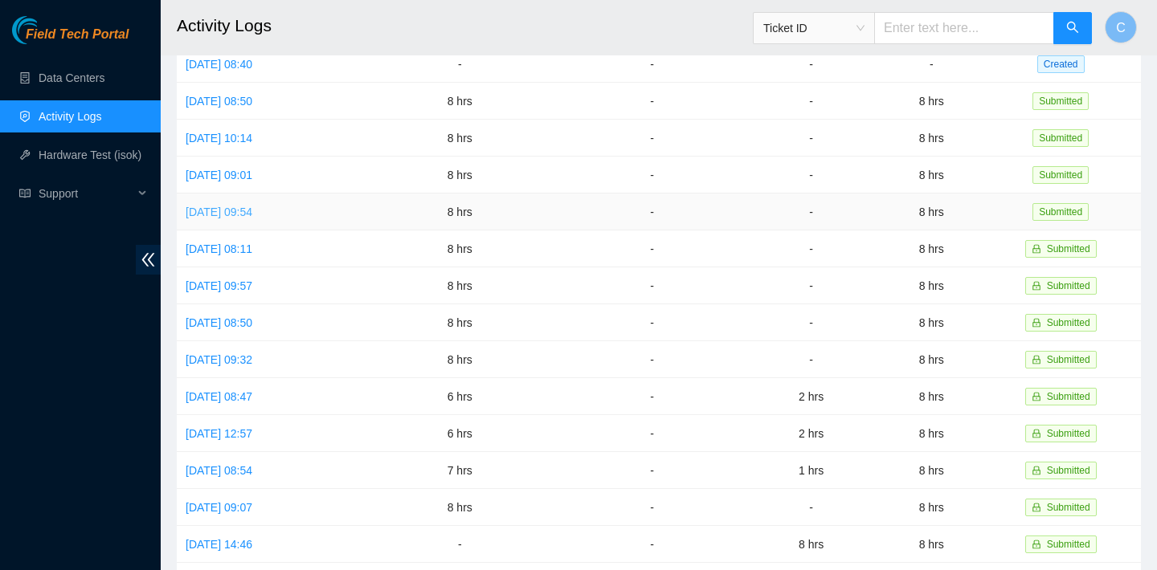
click at [252, 210] on link "[DATE] 09:54" at bounding box center [219, 212] width 67 height 13
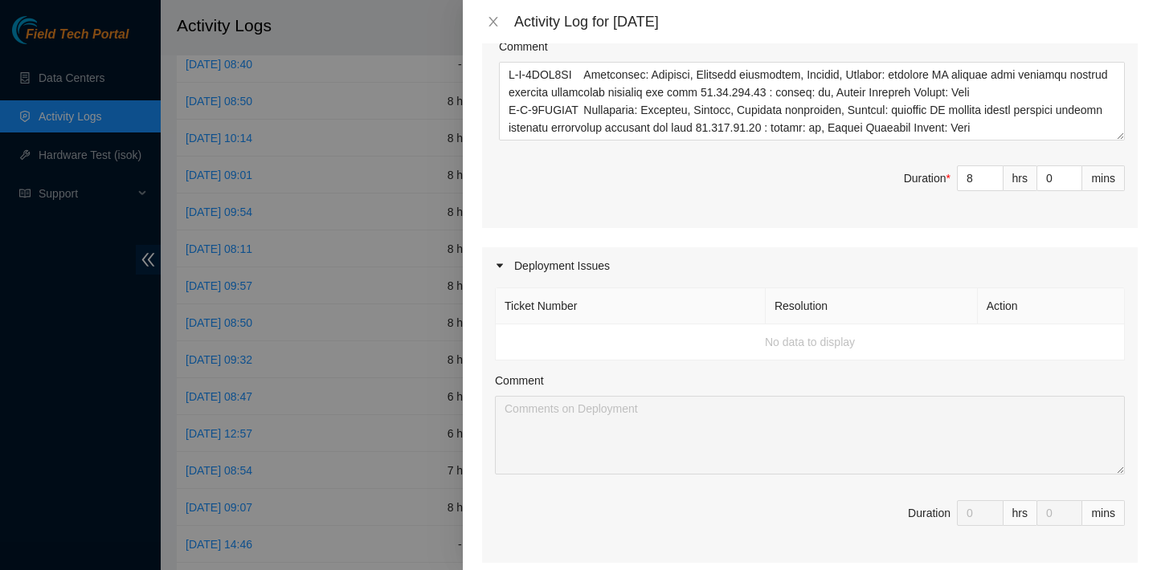
scroll to position [1270, 0]
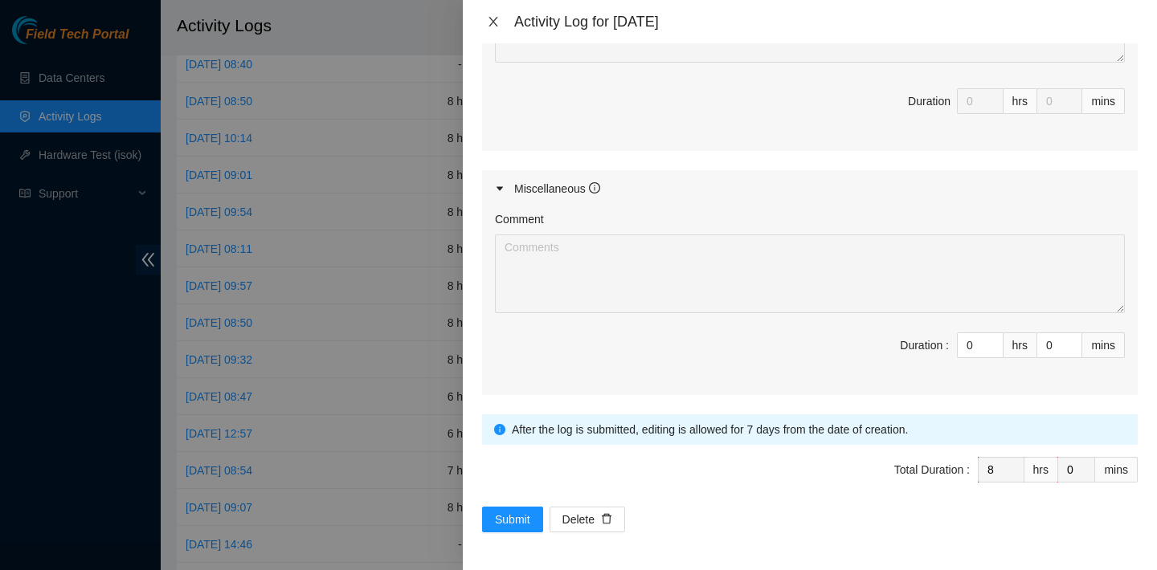
click at [496, 20] on icon "close" at bounding box center [493, 21] width 13 height 13
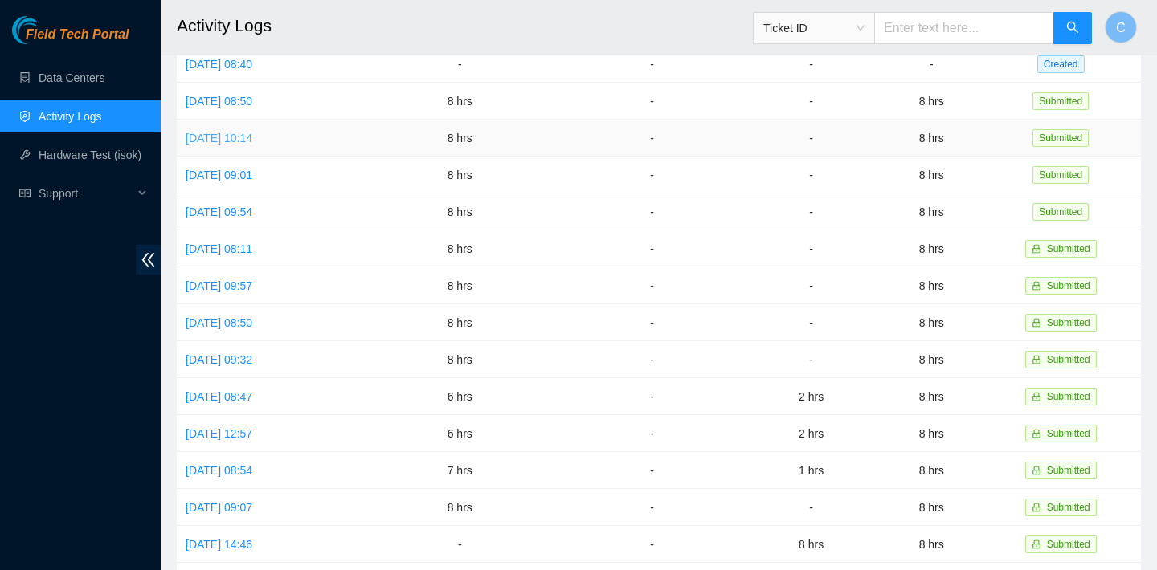
click at [252, 140] on link "[DATE] 10:14" at bounding box center [219, 138] width 67 height 13
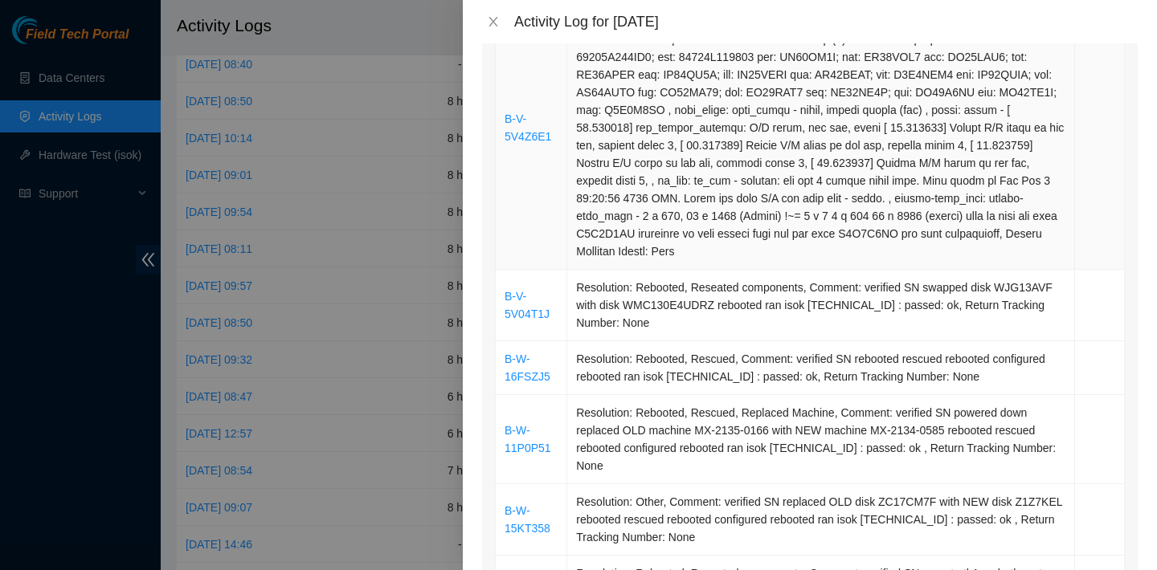
scroll to position [725, 0]
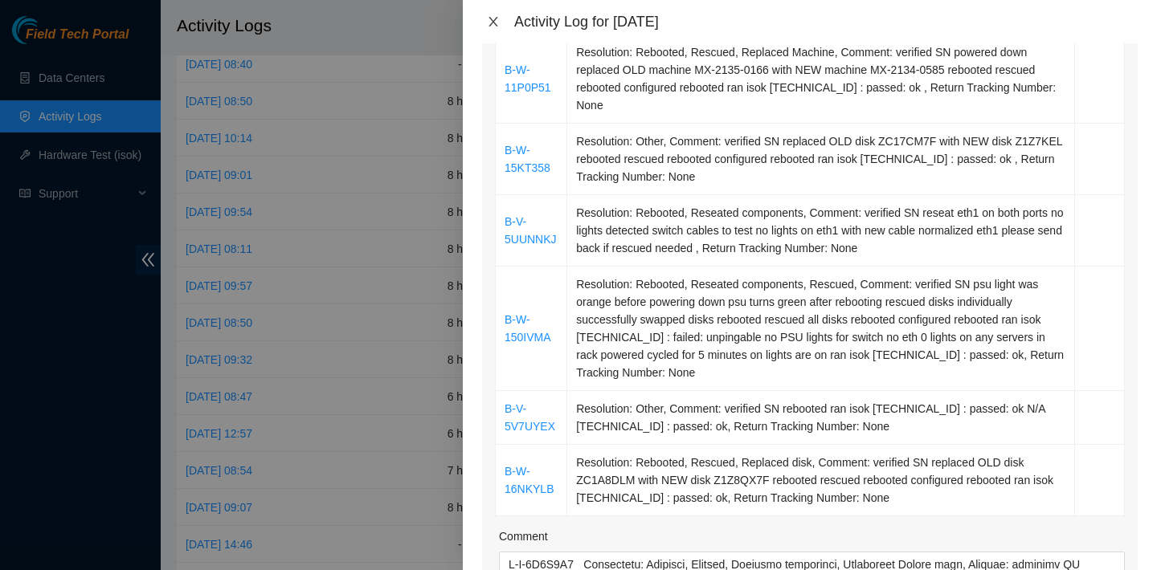
click at [491, 18] on icon "close" at bounding box center [493, 21] width 13 height 13
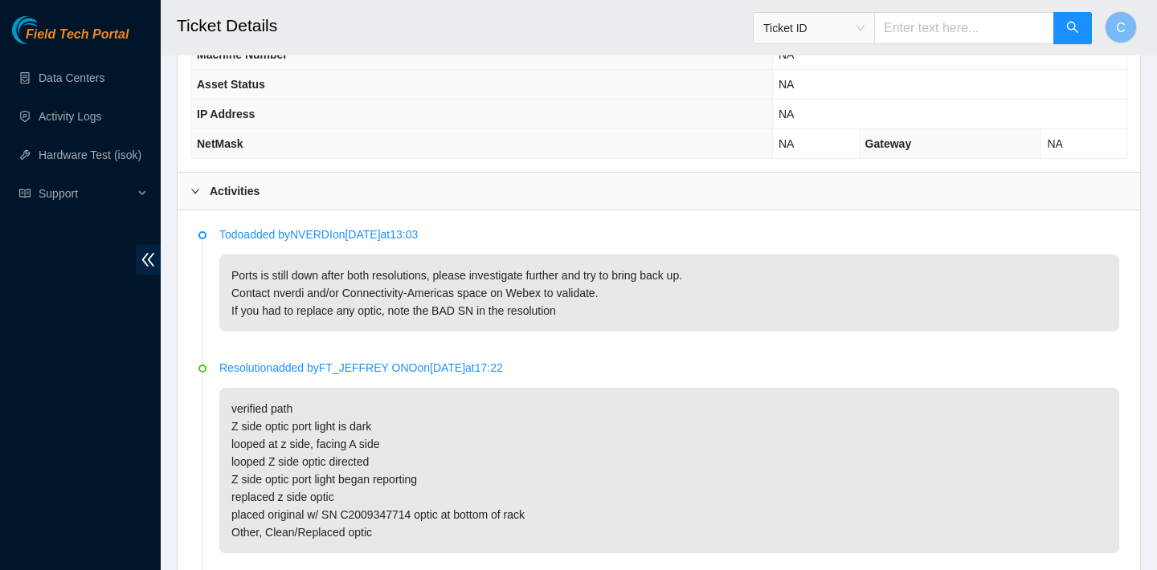
scroll to position [567, 0]
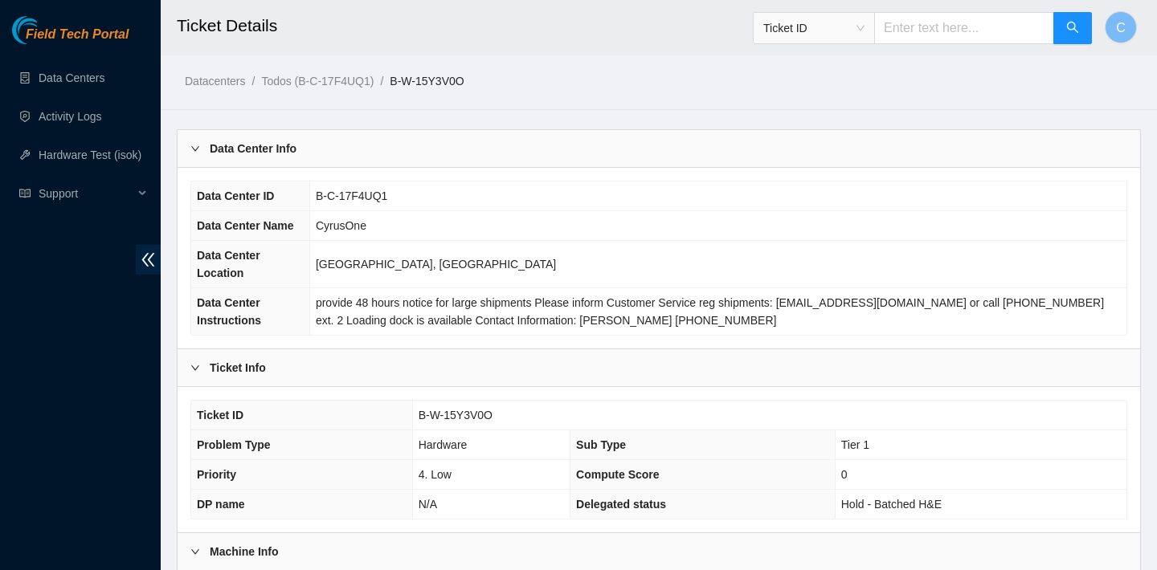
scroll to position [574, 0]
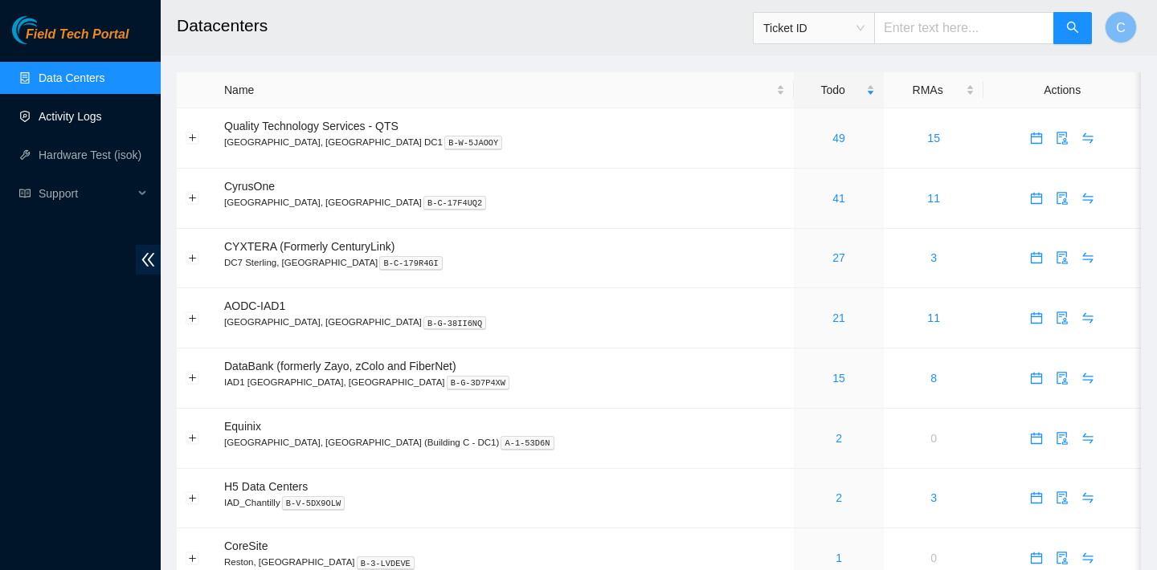
click at [102, 117] on link "Activity Logs" at bounding box center [70, 116] width 63 height 13
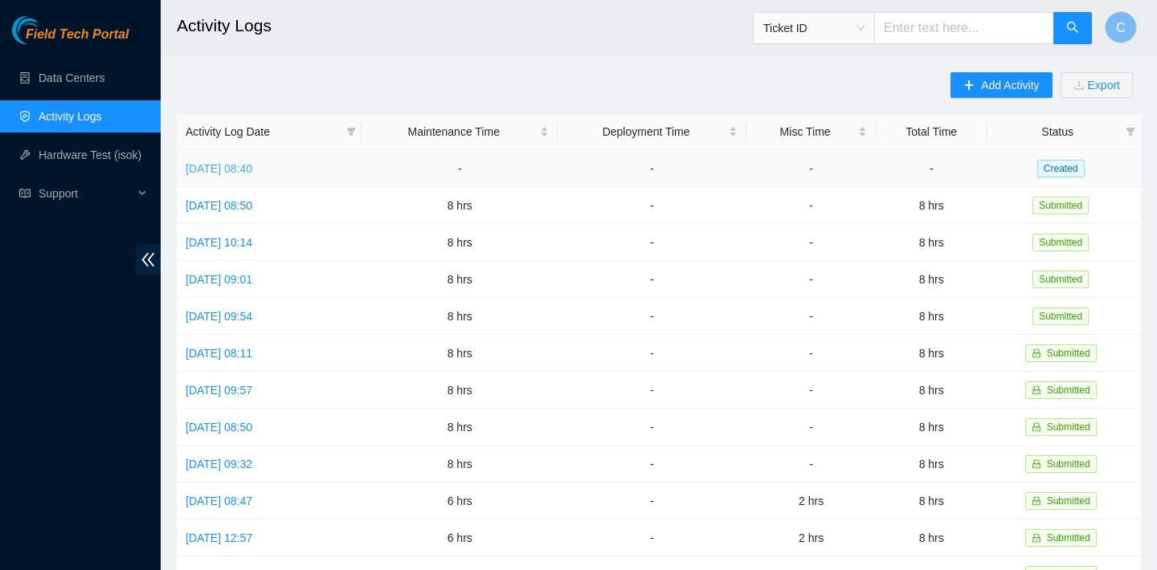
click at [252, 169] on link "[DATE] 08:40" at bounding box center [219, 168] width 67 height 13
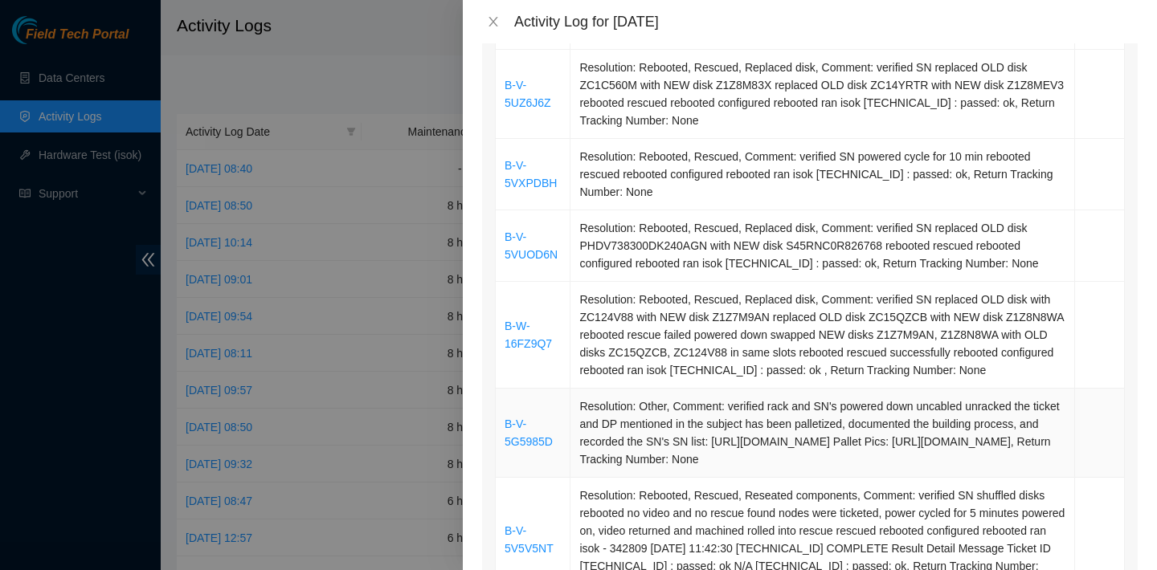
scroll to position [574, 0]
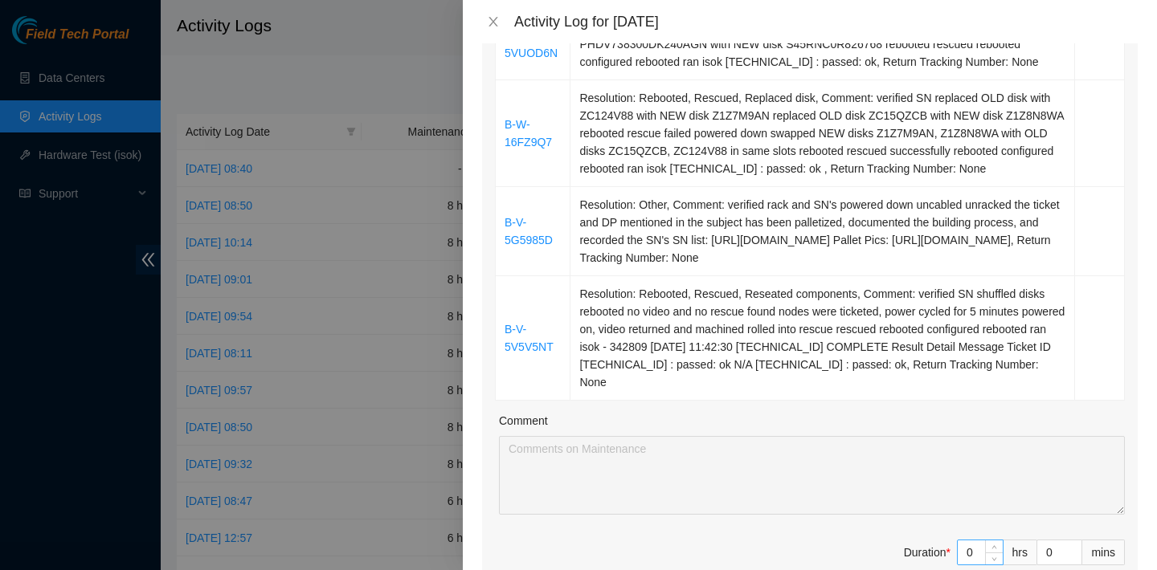
click at [975, 541] on input "0" at bounding box center [980, 553] width 45 height 24
click at [994, 550] on span "Decrease Value" at bounding box center [994, 557] width 18 height 14
type input "1"
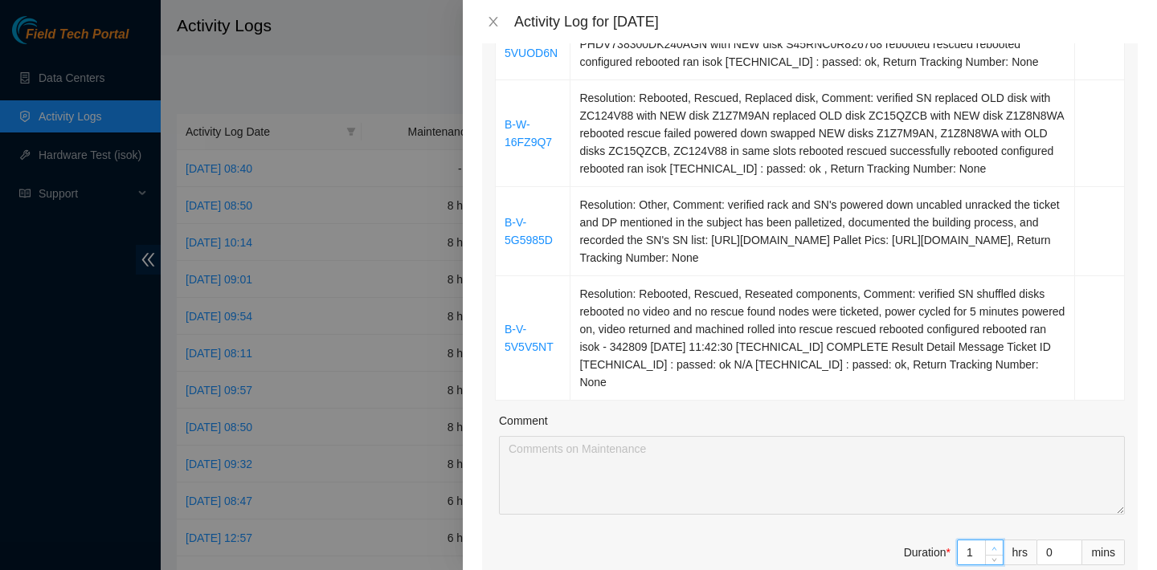
click at [996, 544] on span "up" at bounding box center [995, 549] width 10 height 10
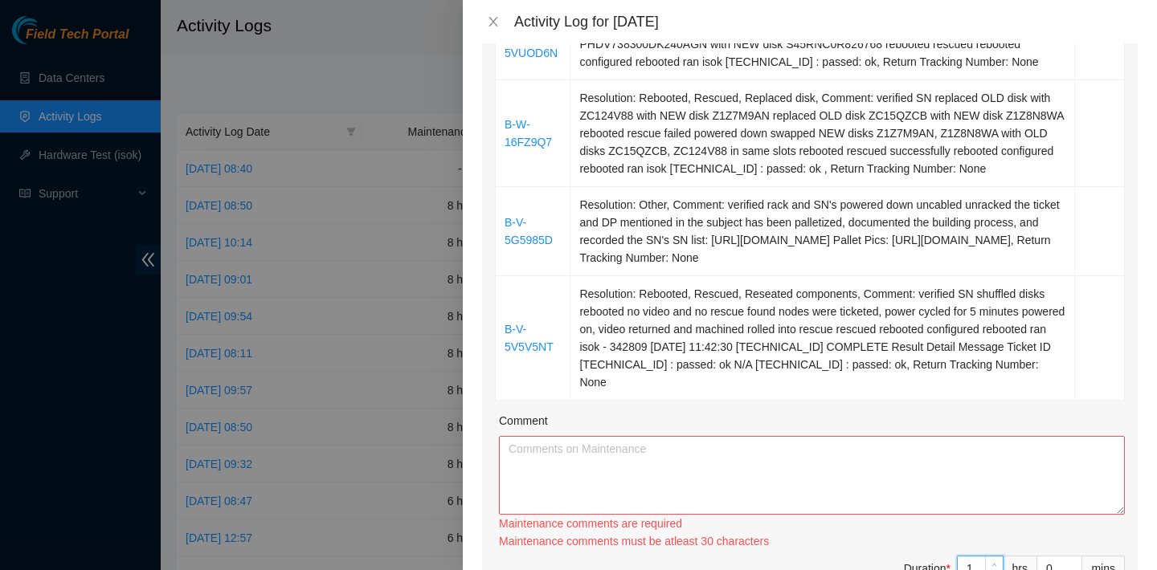
type input "2"
click at [996, 513] on div "Ticket Number Resolution Action B-W-15Y3V4T Resolution: Rebooted, Reseated comp…" at bounding box center [810, 169] width 656 height 900
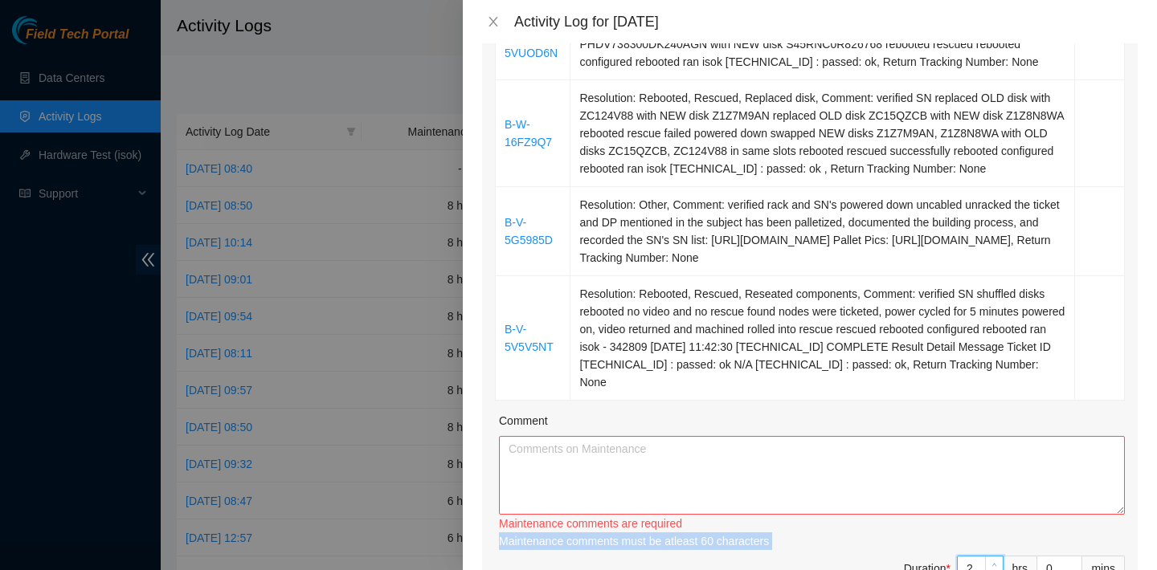
click at [996, 533] on div "Maintenance comments must be atleast 60 characters" at bounding box center [812, 542] width 626 height 18
type input "3"
click at [996, 560] on span "up" at bounding box center [995, 565] width 10 height 10
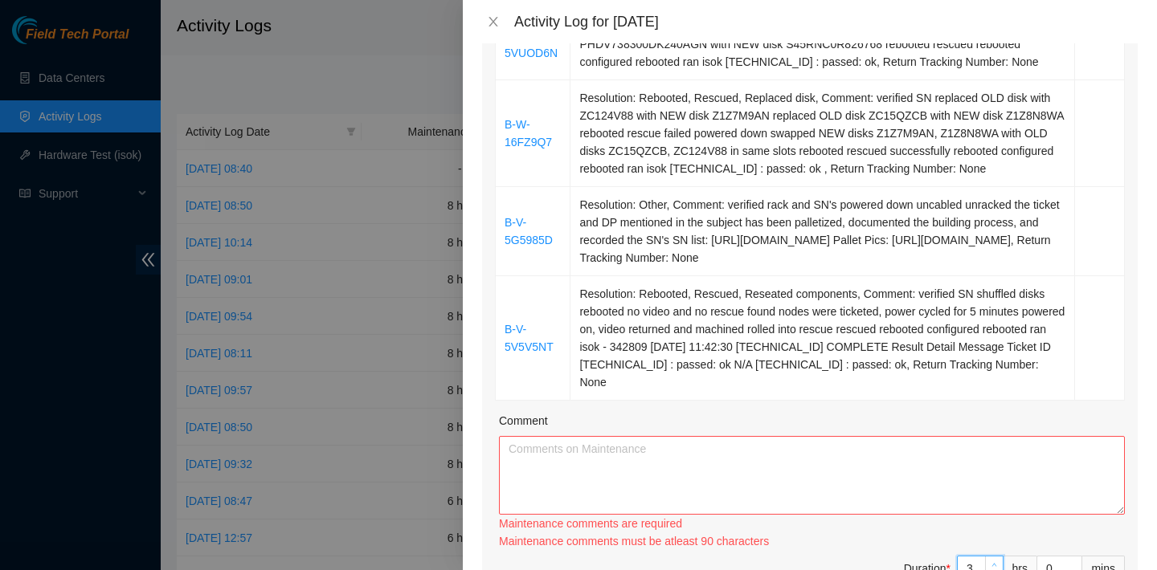
type input "4"
click at [996, 560] on span "up" at bounding box center [995, 565] width 10 height 10
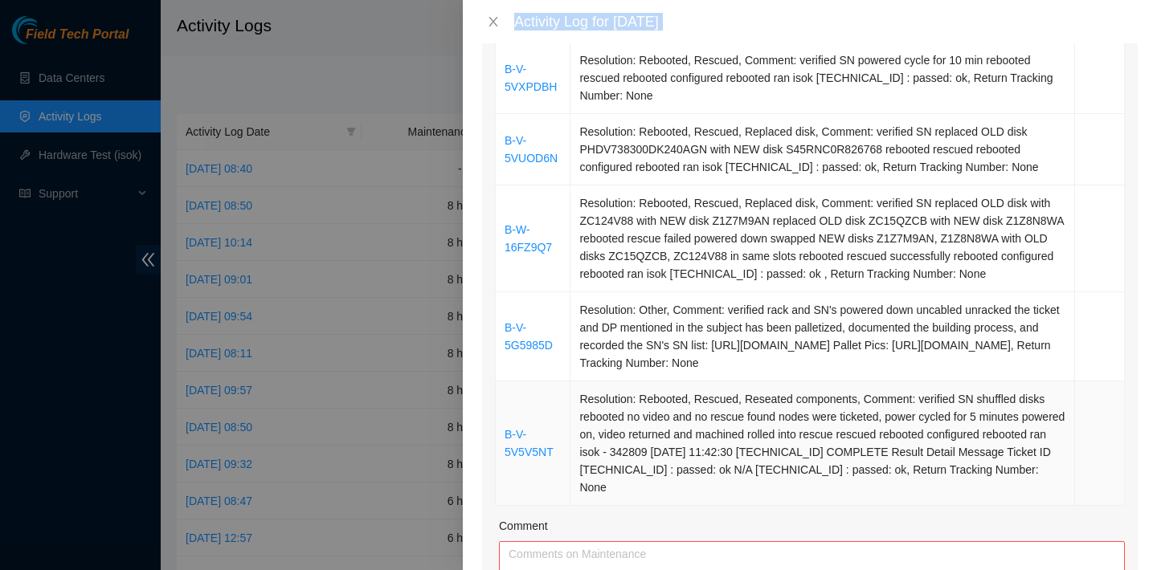
scroll to position [477, 0]
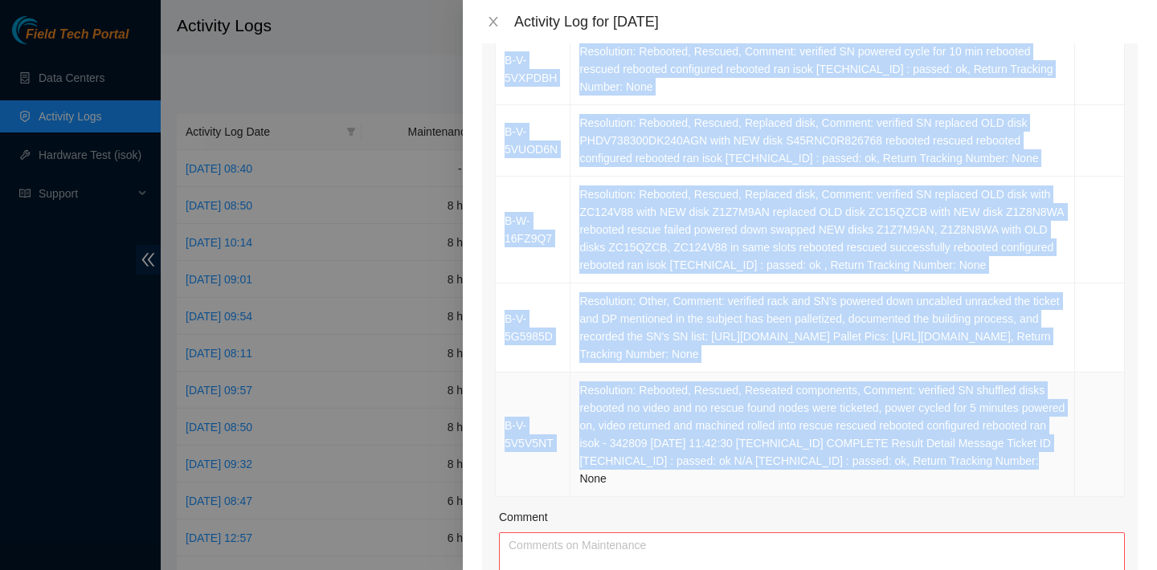
drag, startPoint x: 500, startPoint y: 100, endPoint x: 916, endPoint y: 451, distance: 544.0
click at [916, 451] on tbody "B-W-15Y3V4T Resolution: Rebooted, Reseated components, Comment: verified SN res…" at bounding box center [810, 185] width 629 height 624
copy tbody "B-W-15Y3V4T Resolution: Rebooted, Reseated components, Comment: verified SN res…"
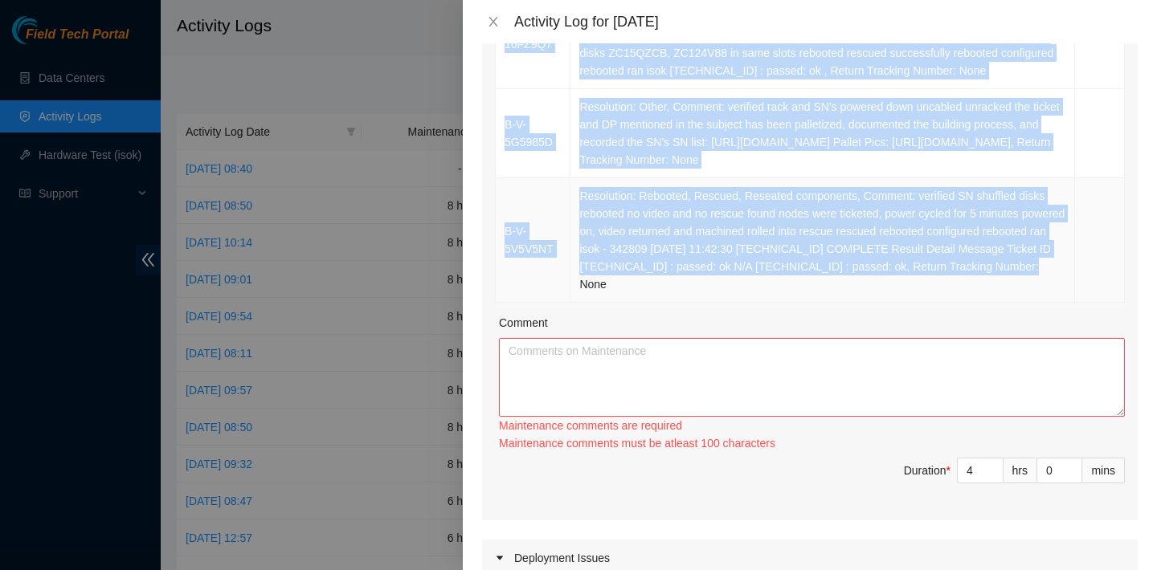
scroll to position [749, 0]
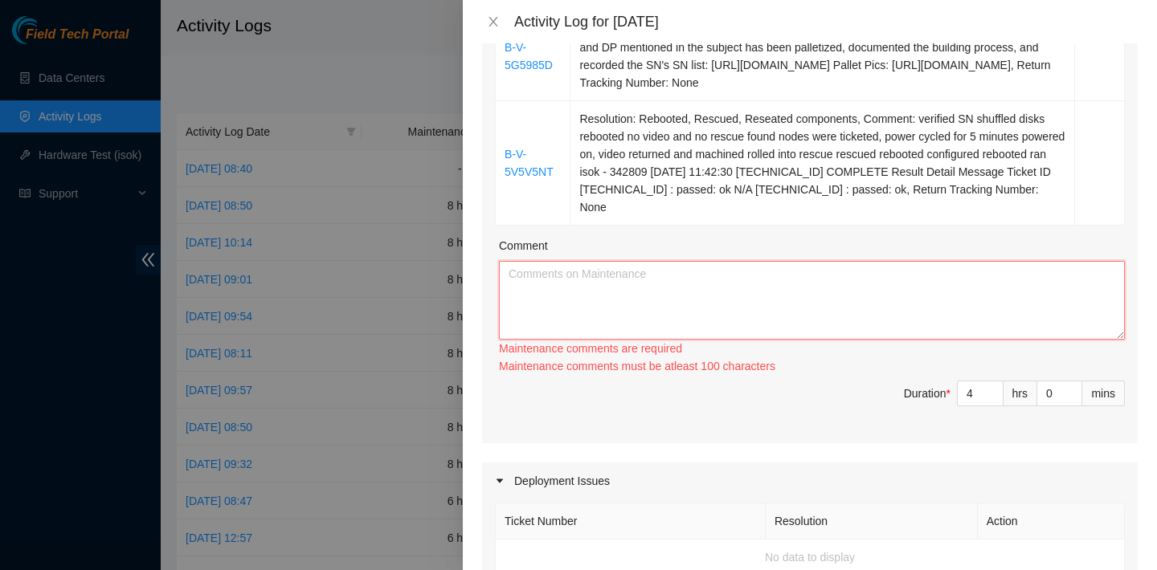
click at [685, 268] on textarea "Comment" at bounding box center [812, 300] width 626 height 79
paste textarea "B-W-15Y3V4T Resolution: Rebooted, Reseated components, Comment: verified SN res…"
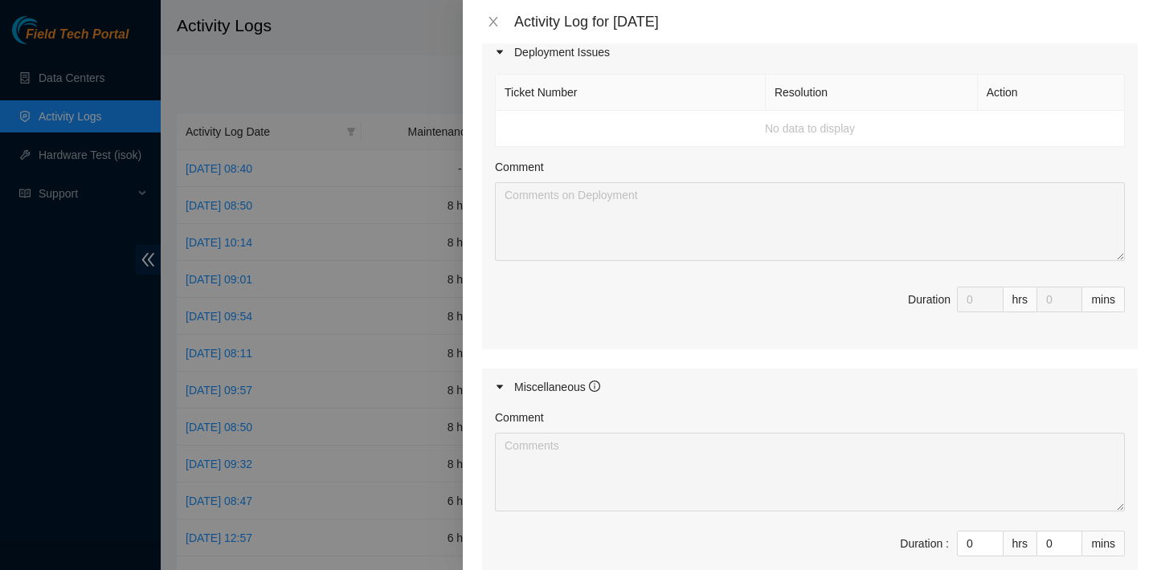
scroll to position [1297, 0]
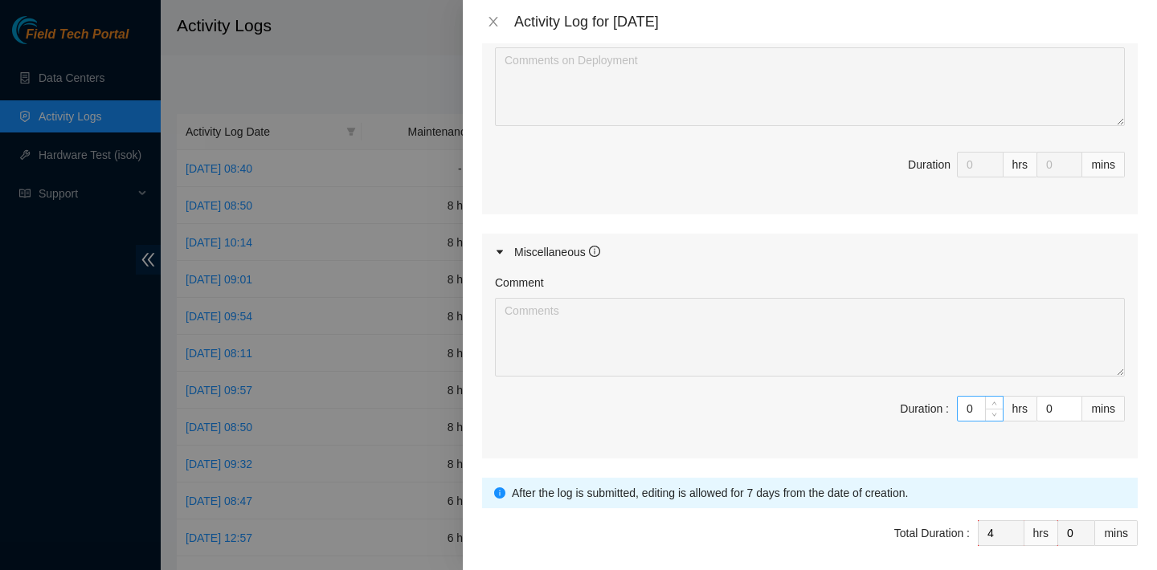
type textarea "B-W-15Y3V4T Resolution: Rebooted, Reseated components, Comment: verified SN res…"
click at [975, 397] on input "0" at bounding box center [980, 409] width 45 height 24
type input "1"
type input "5"
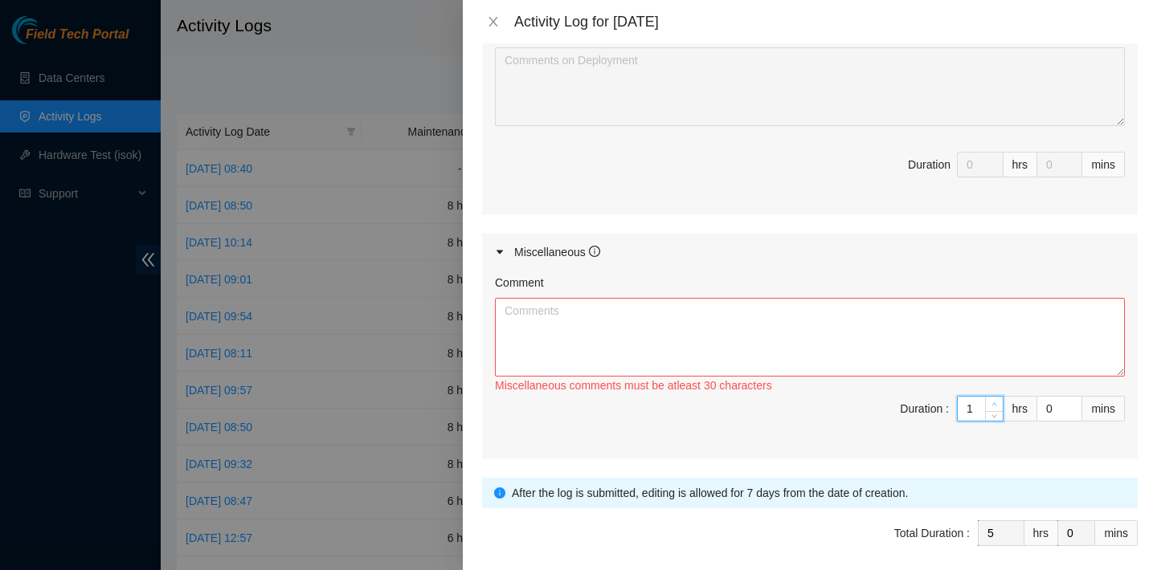
click at [995, 402] on icon "up" at bounding box center [994, 405] width 6 height 6
type input "2"
type input "6"
click at [995, 402] on icon "up" at bounding box center [994, 405] width 6 height 6
type input "3"
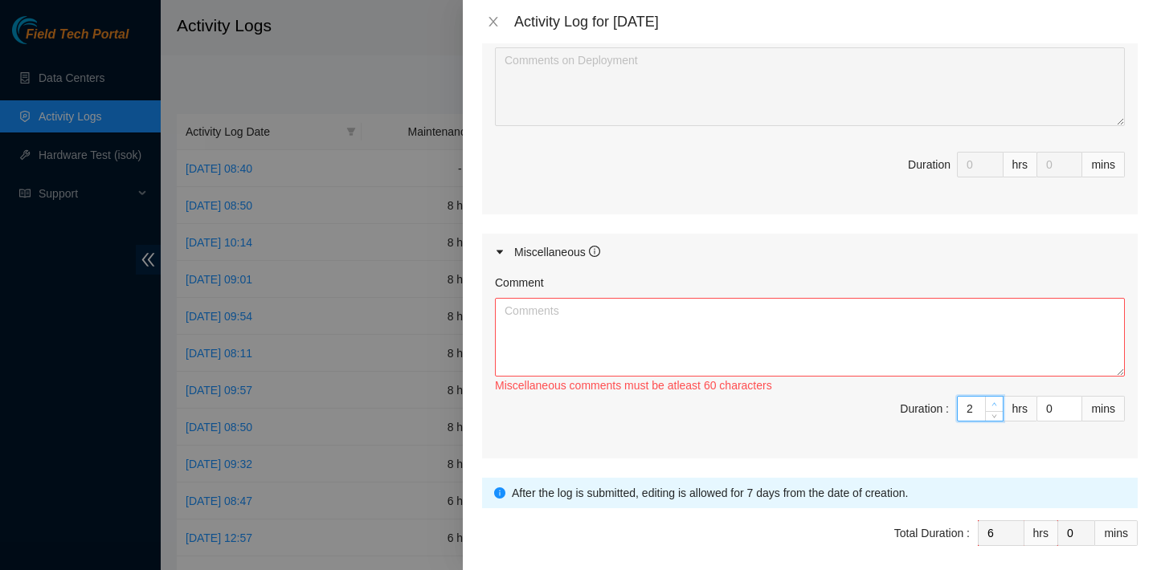
type input "7"
click at [995, 402] on icon "up" at bounding box center [994, 405] width 6 height 6
type input "4"
type input "8"
click at [995, 402] on icon "up" at bounding box center [994, 405] width 6 height 6
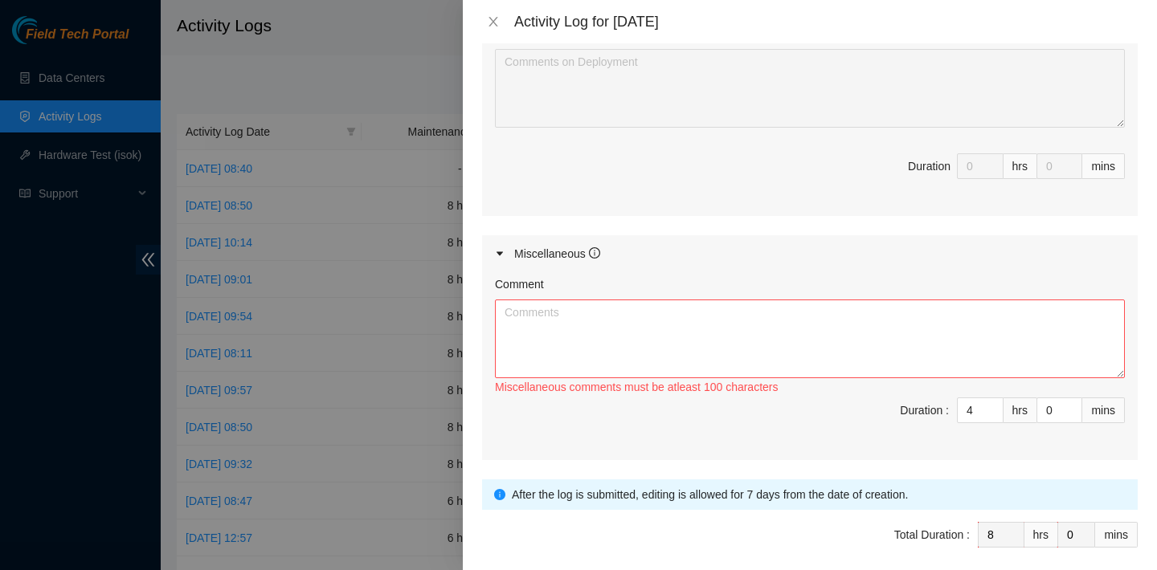
scroll to position [1325, 0]
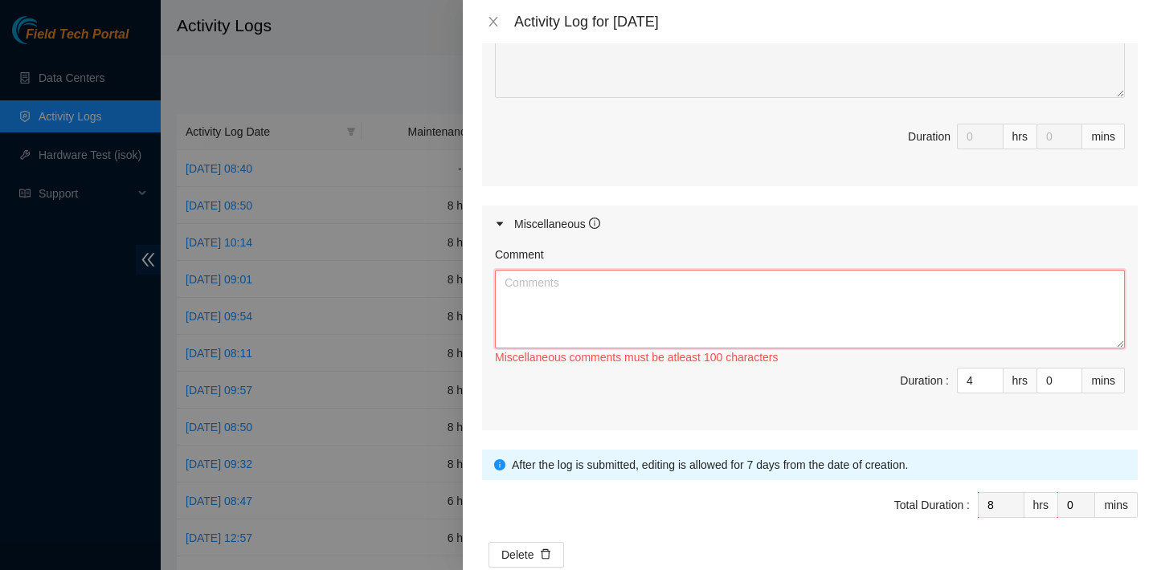
click at [674, 290] on textarea "Comment" at bounding box center [810, 309] width 630 height 79
paste textarea "[PERSON_NAME] <[EMAIL_ADDRESS][DOMAIN_NAME]> 3:07 PM (26 minutes ago) to IAD, N…"
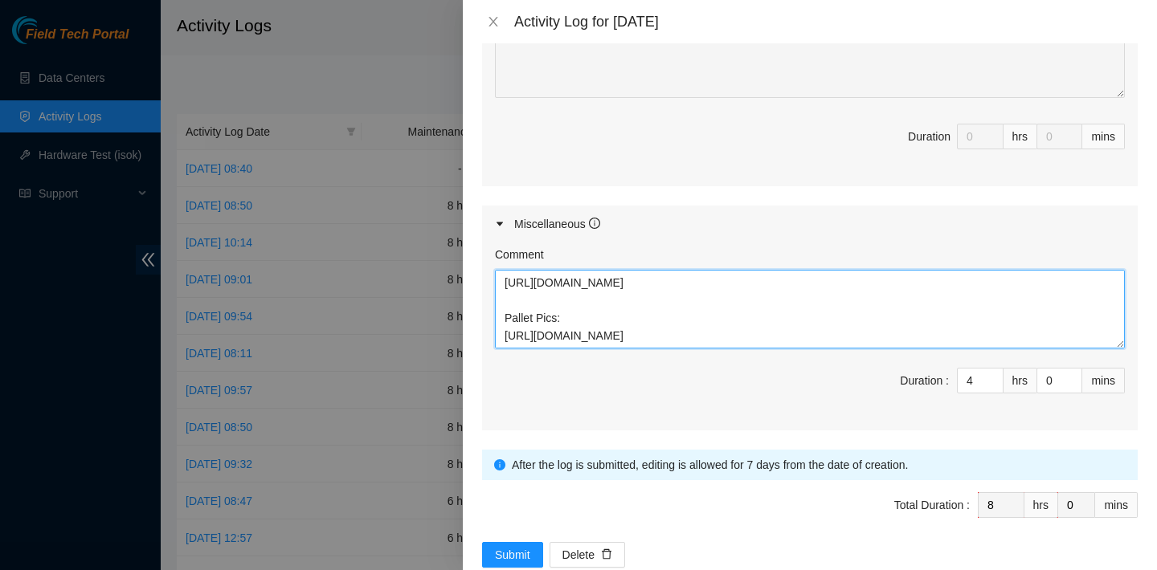
scroll to position [0, 0]
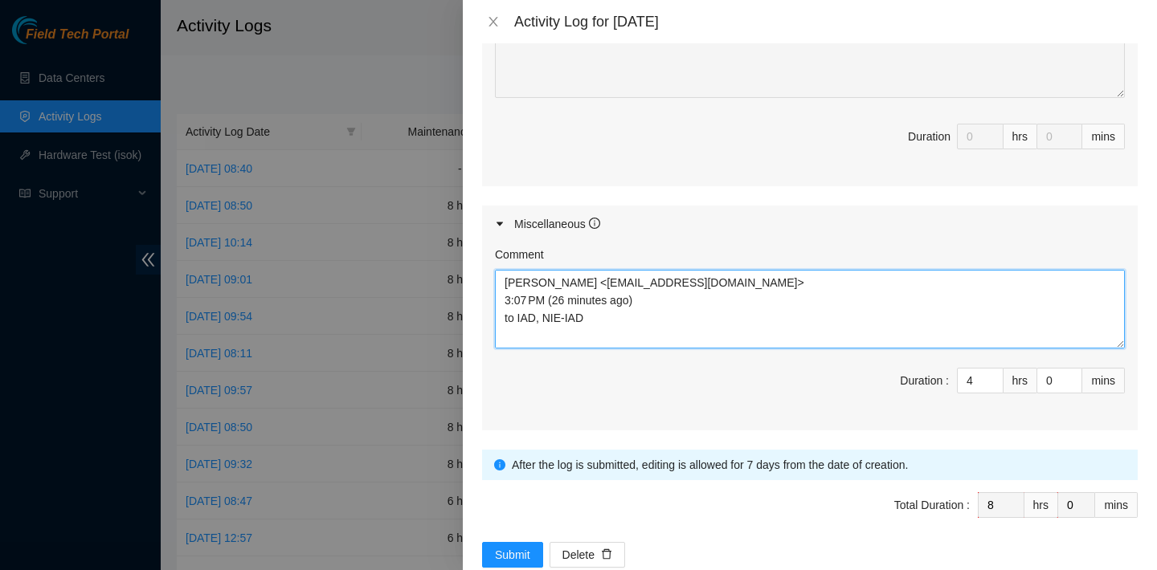
drag, startPoint x: 607, startPoint y: 304, endPoint x: 514, endPoint y: 252, distance: 106.4
click at [514, 270] on textarea "[PERSON_NAME] <[EMAIL_ADDRESS][DOMAIN_NAME]> 3:07 PM (26 minutes ago) to IAD, N…" at bounding box center [810, 309] width 630 height 79
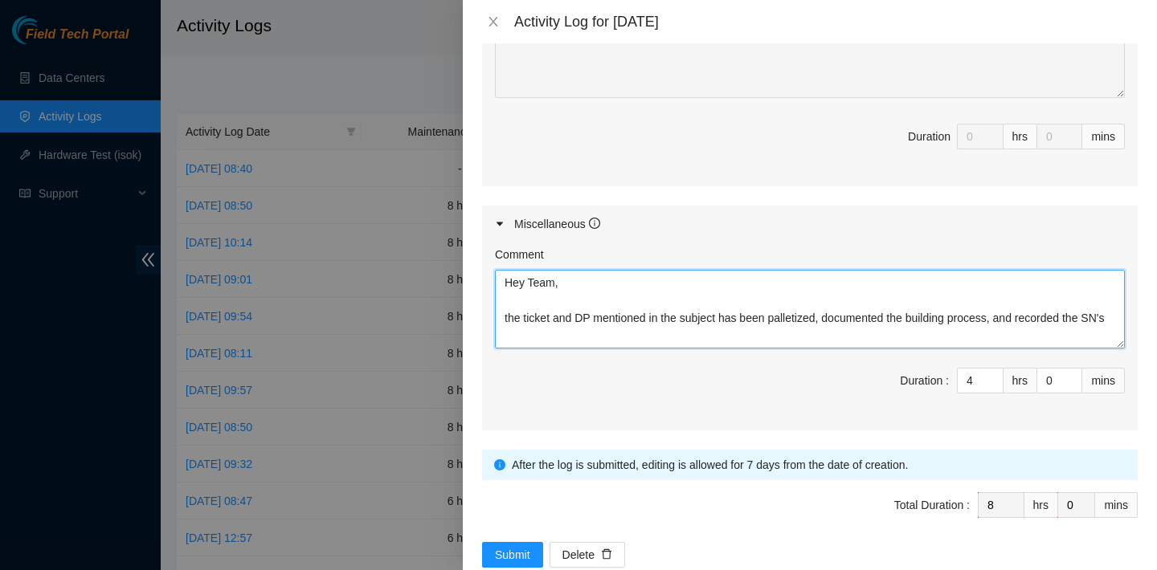
click at [505, 281] on textarea "Hey Team, the ticket and DP mentioned in the subject has been palletized, docum…" at bounding box center [810, 309] width 630 height 79
click at [578, 270] on textarea "Hey Team, the ticket and DP mentioned in the subject has been palletized, docum…" at bounding box center [810, 309] width 630 height 79
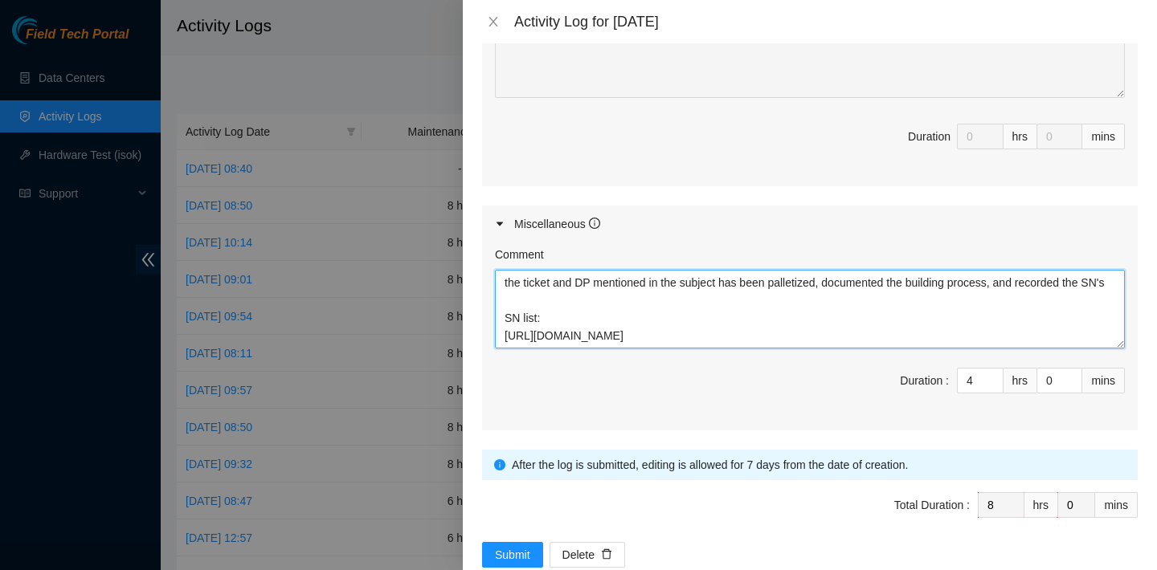
scroll to position [88, 0]
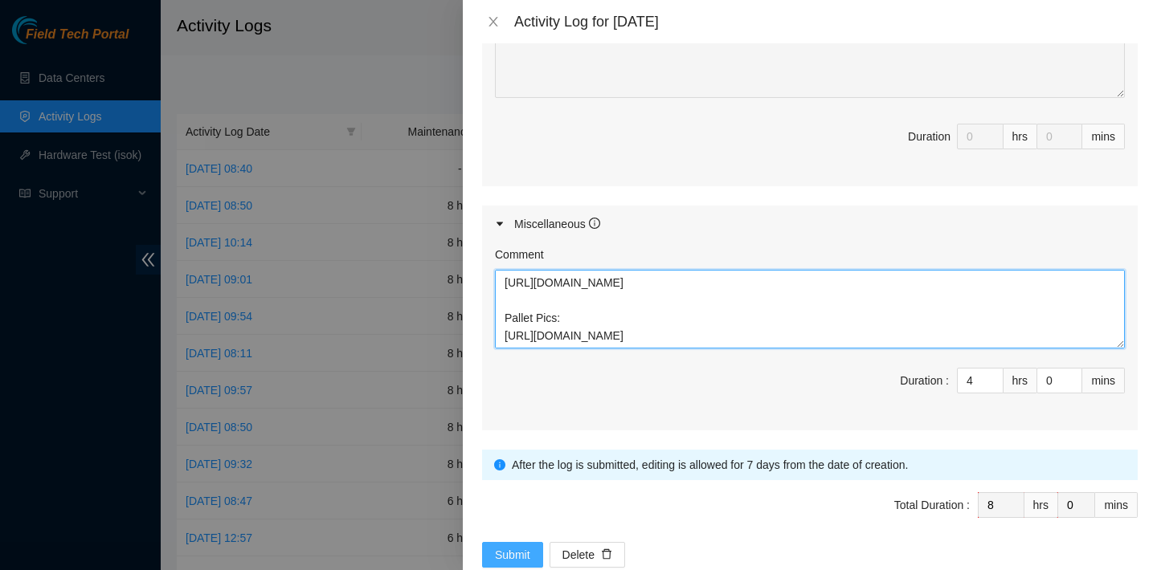
type textarea "the ticket and DP mentioned in the subject has been palletized, documented the …"
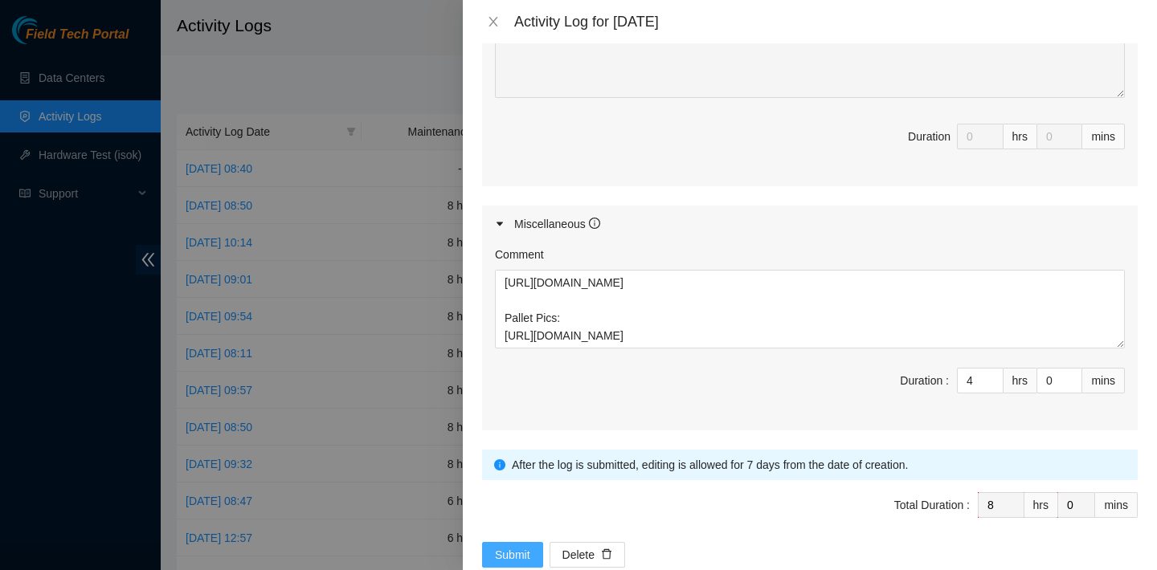
click at [509, 546] on span "Submit" at bounding box center [512, 555] width 35 height 18
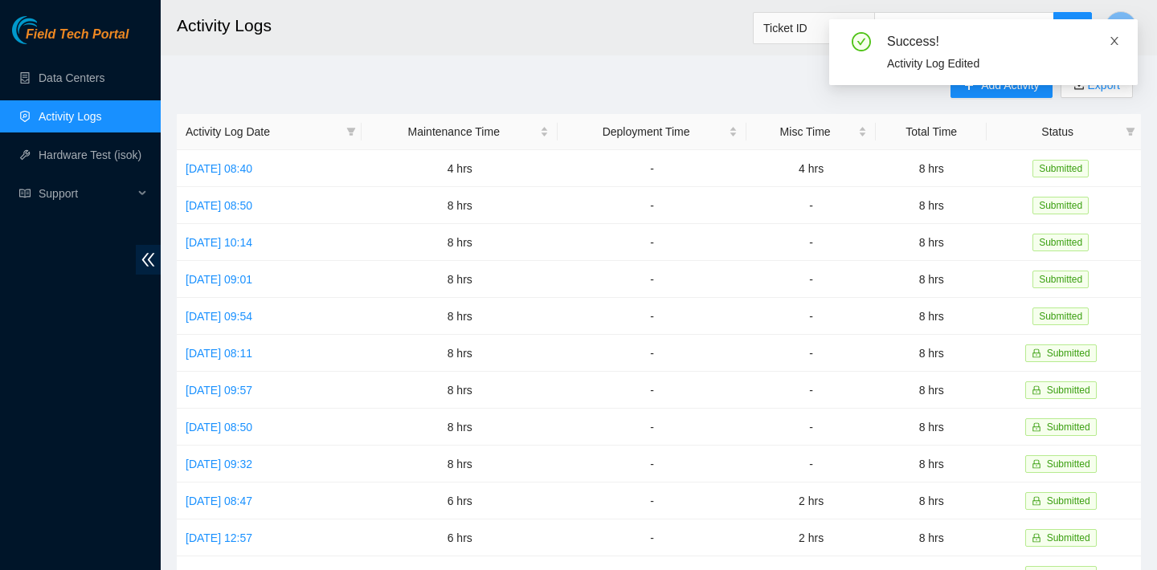
click at [1119, 35] on span at bounding box center [1114, 41] width 11 height 13
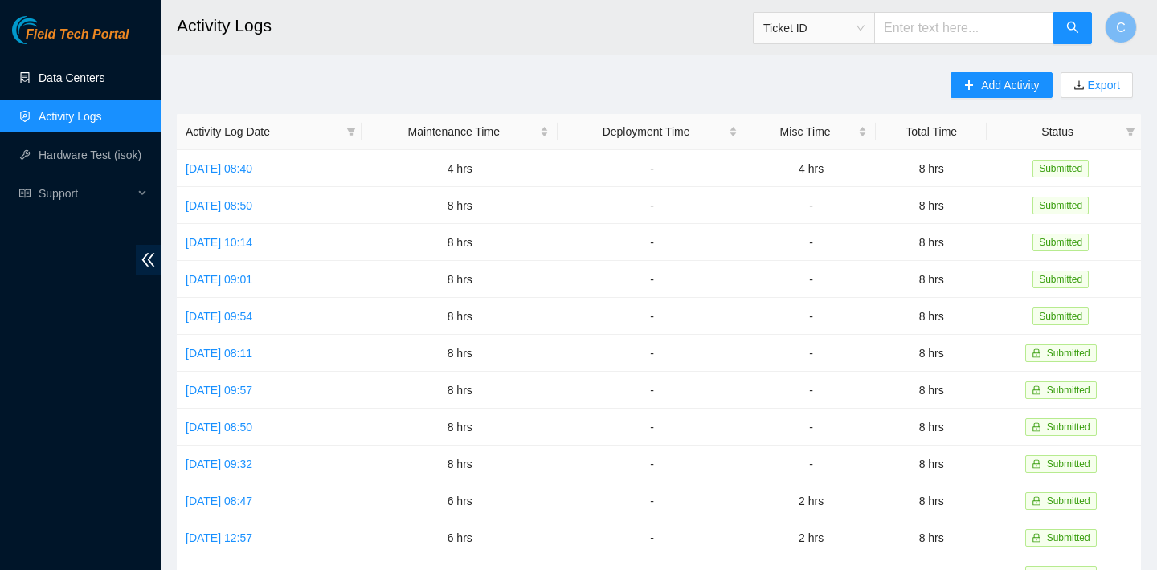
click at [67, 84] on link "Data Centers" at bounding box center [72, 78] width 66 height 13
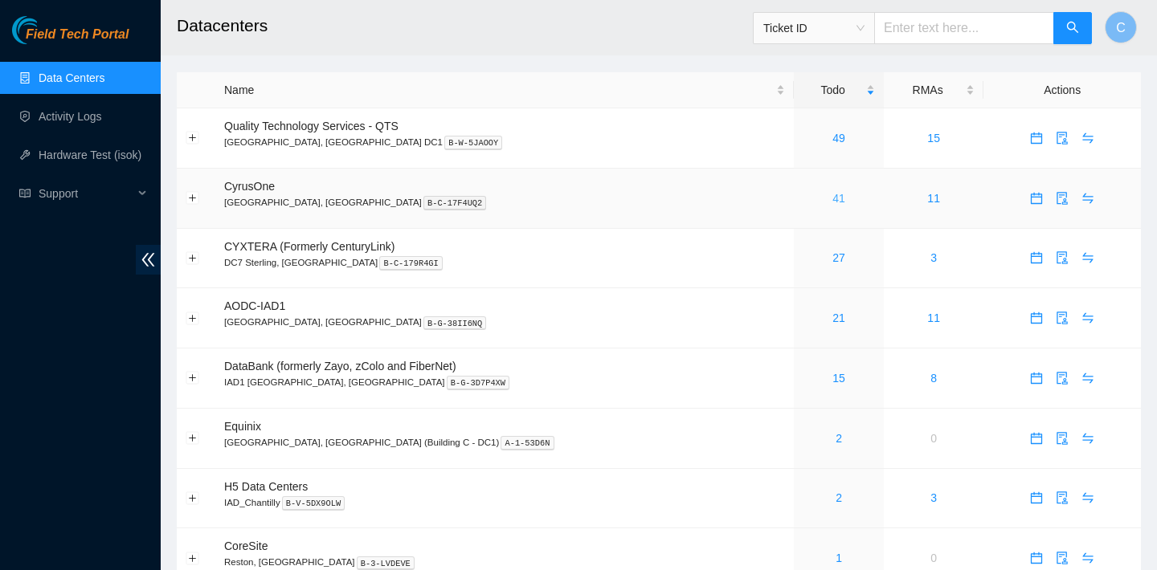
click at [832, 199] on link "41" at bounding box center [838, 198] width 13 height 13
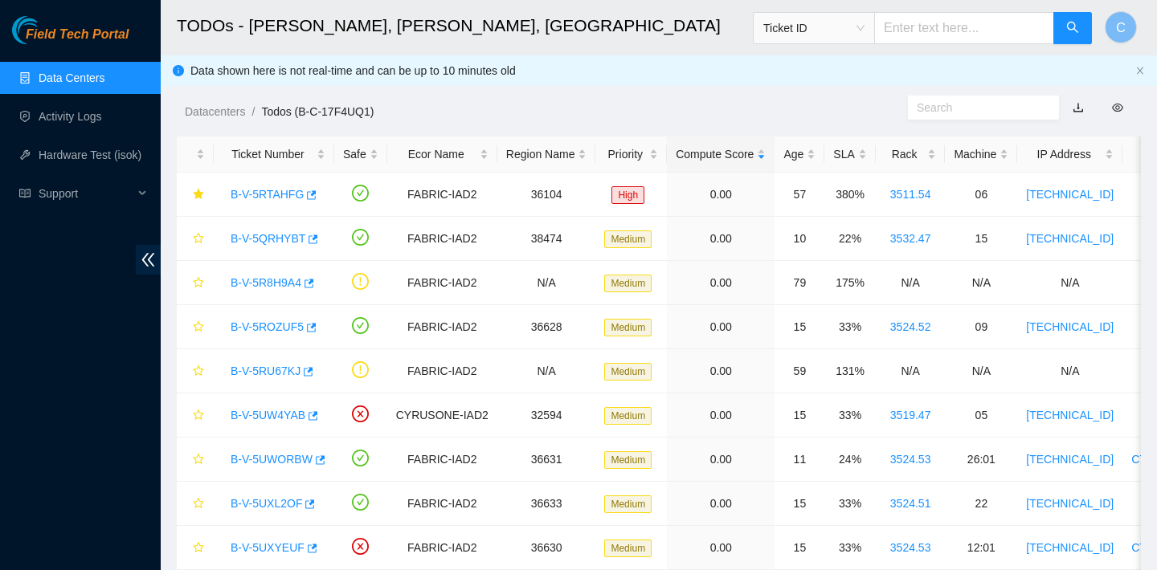
click at [104, 81] on link "Data Centers" at bounding box center [72, 78] width 66 height 13
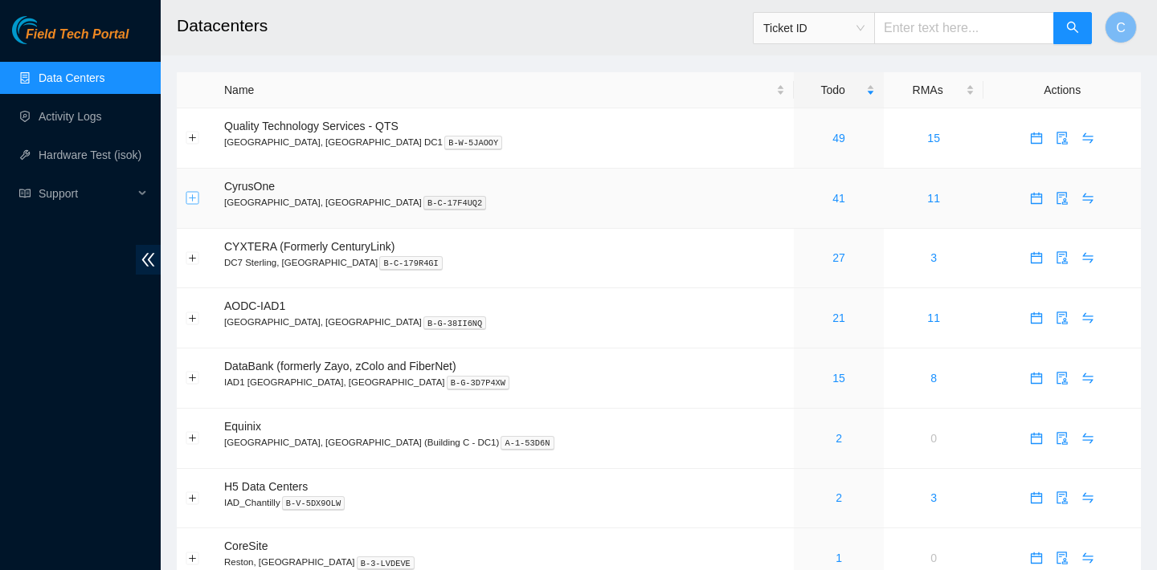
click at [194, 198] on button "Expand row" at bounding box center [192, 198] width 13 height 13
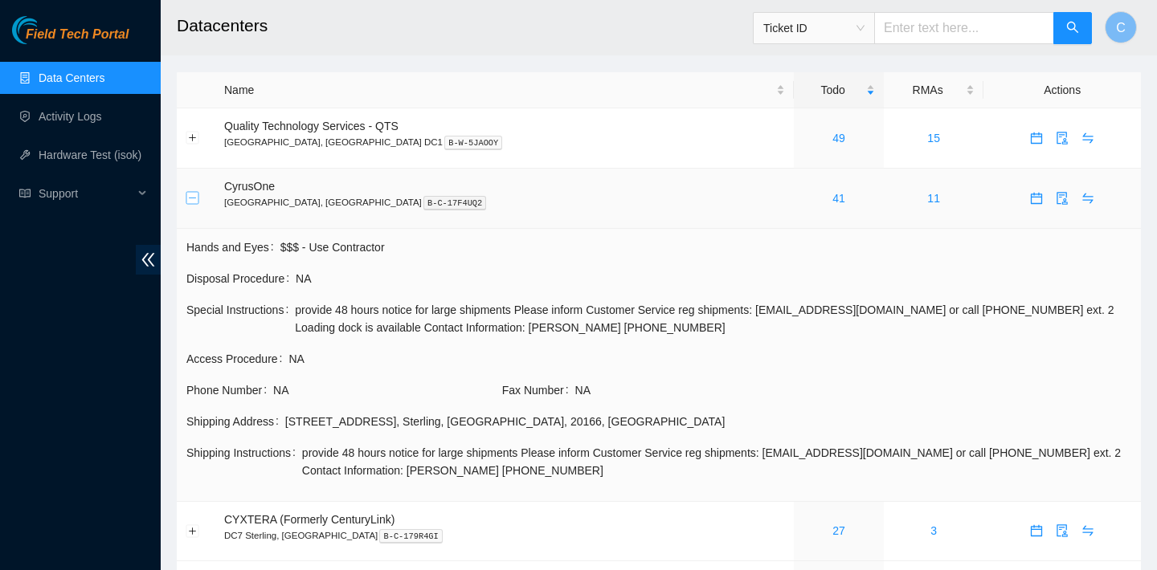
click at [194, 198] on button "Collapse row" at bounding box center [192, 198] width 13 height 13
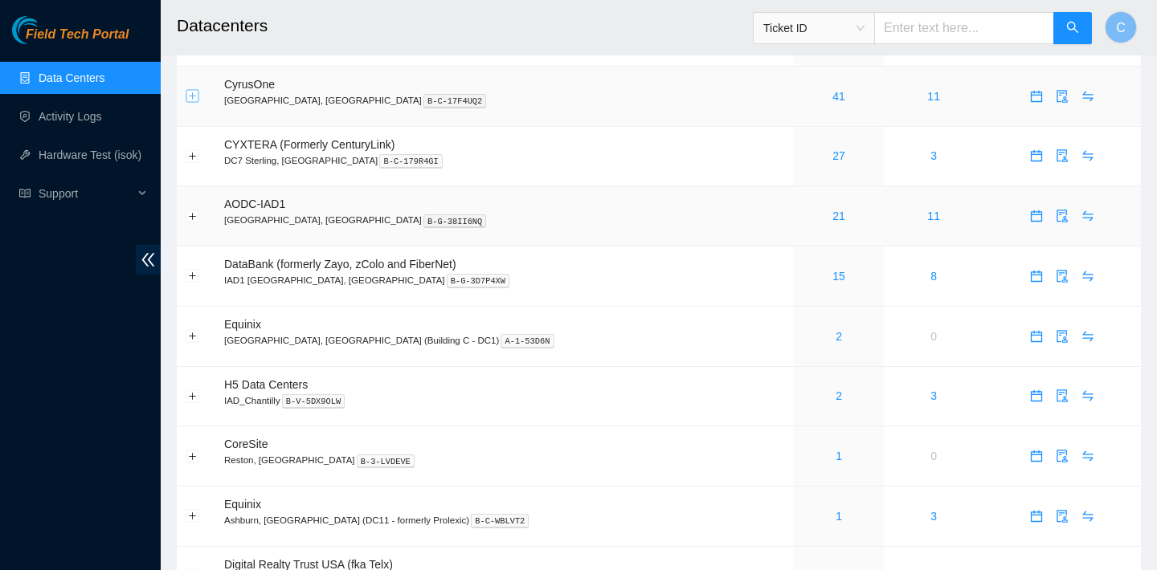
scroll to position [97, 0]
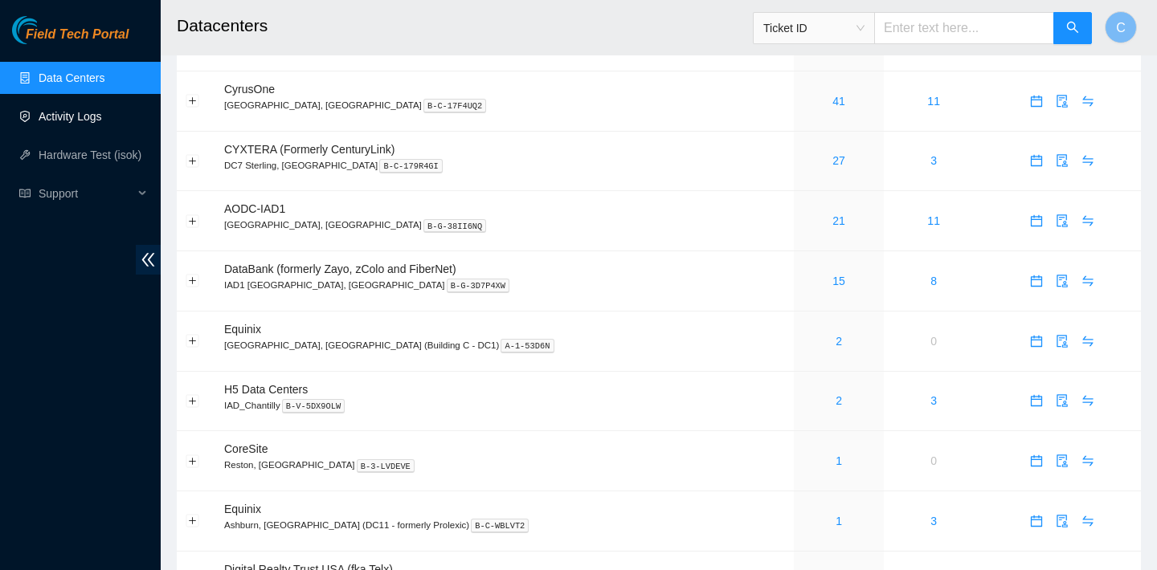
click at [102, 111] on link "Activity Logs" at bounding box center [70, 116] width 63 height 13
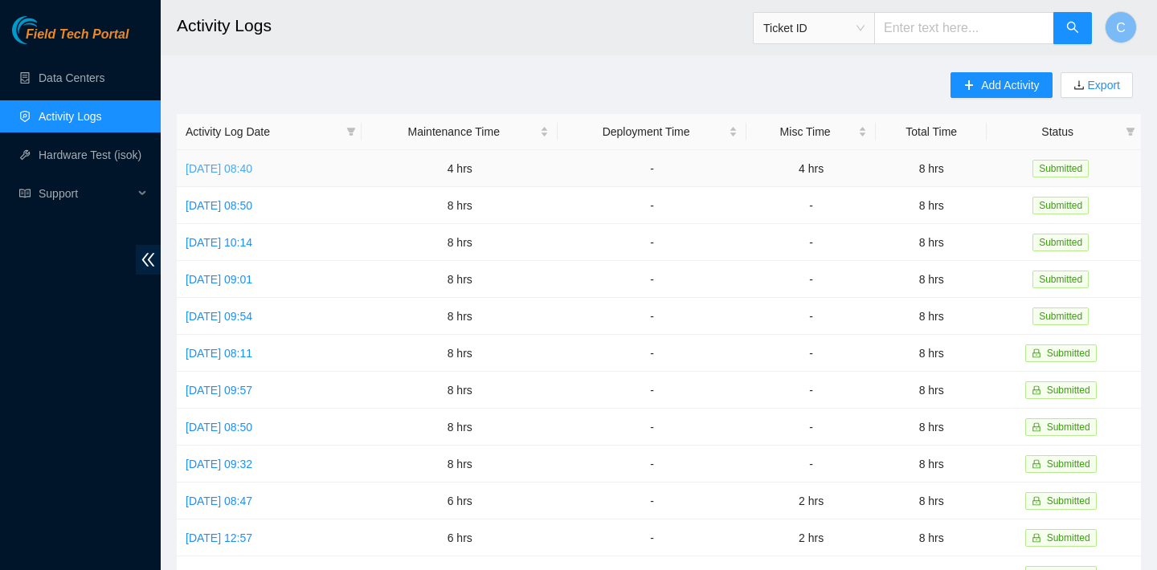
click at [252, 165] on link "[DATE] 08:40" at bounding box center [219, 168] width 67 height 13
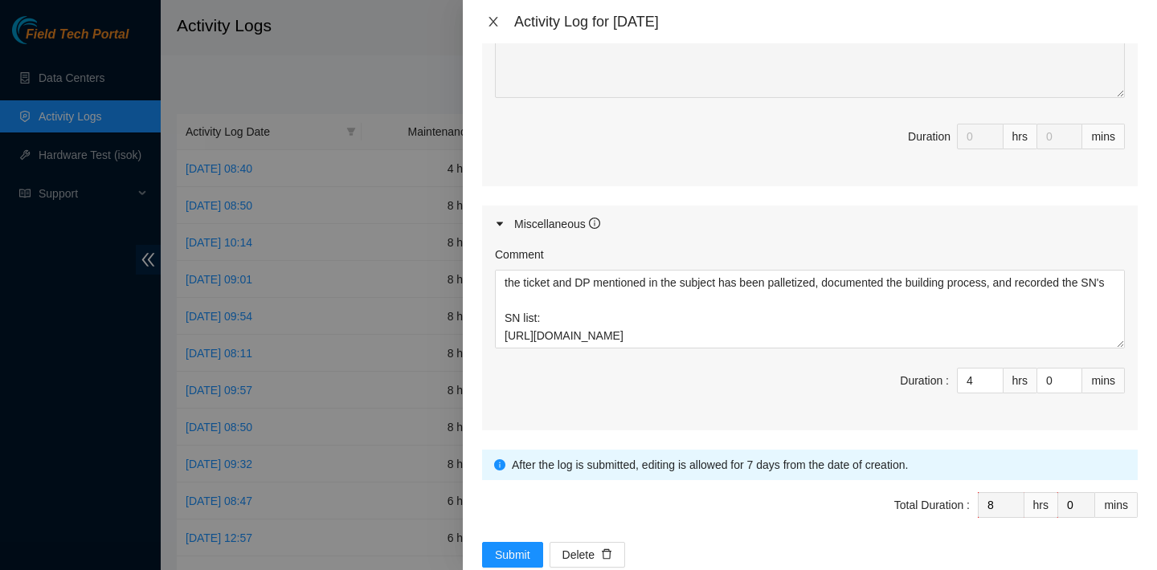
click at [497, 18] on icon "close" at bounding box center [493, 21] width 13 height 13
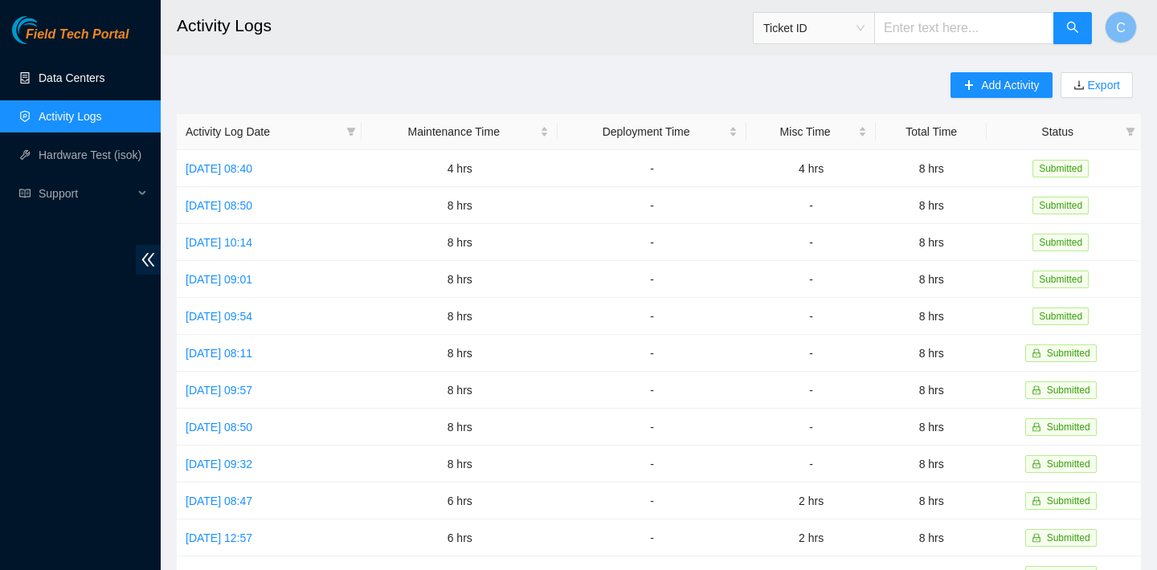
click at [104, 72] on link "Data Centers" at bounding box center [72, 78] width 66 height 13
